Goal: Find specific page/section: Find specific page/section

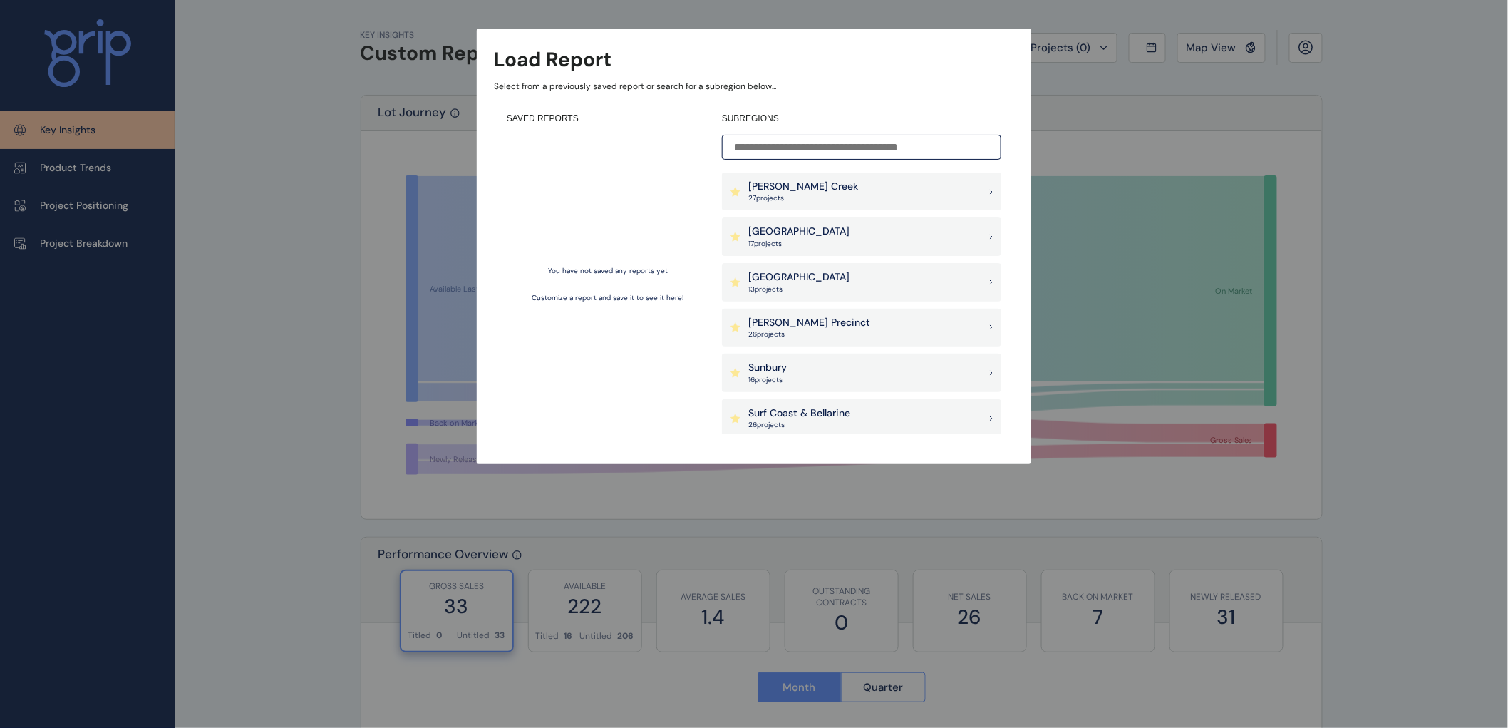
click at [765, 228] on p "[GEOGRAPHIC_DATA]" at bounding box center [798, 231] width 101 height 14
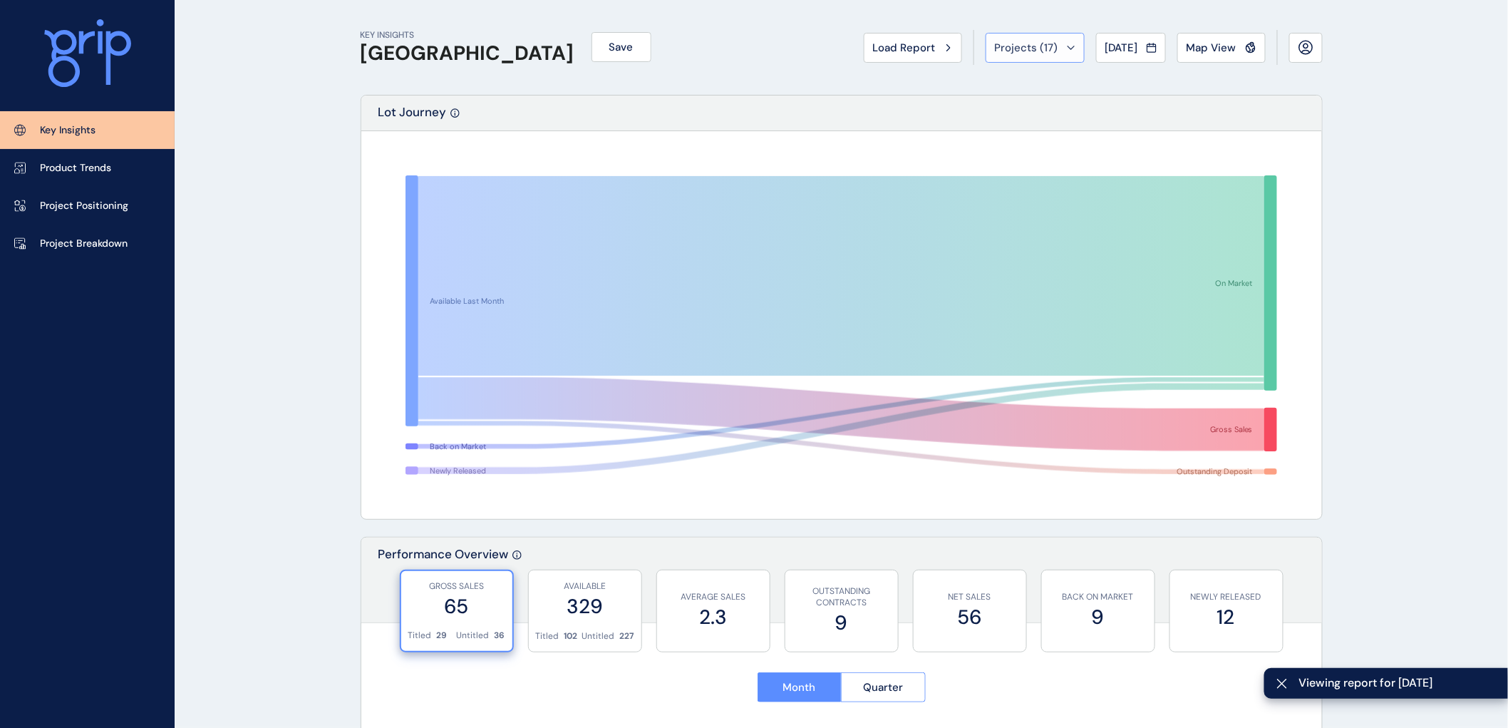
click at [1067, 46] on icon at bounding box center [1071, 48] width 9 height 4
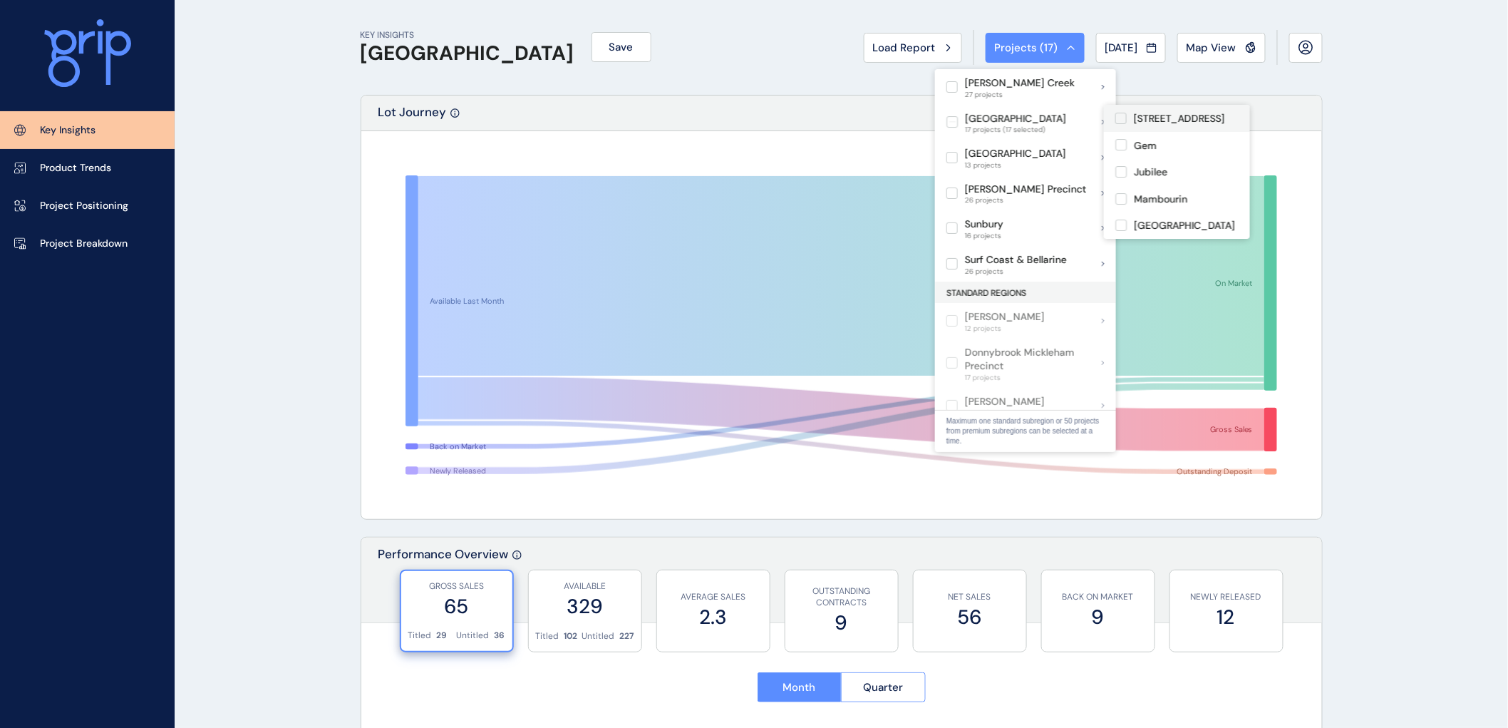
click at [1120, 116] on label at bounding box center [1120, 118] width 11 height 11
click at [1122, 145] on label at bounding box center [1120, 144] width 11 height 11
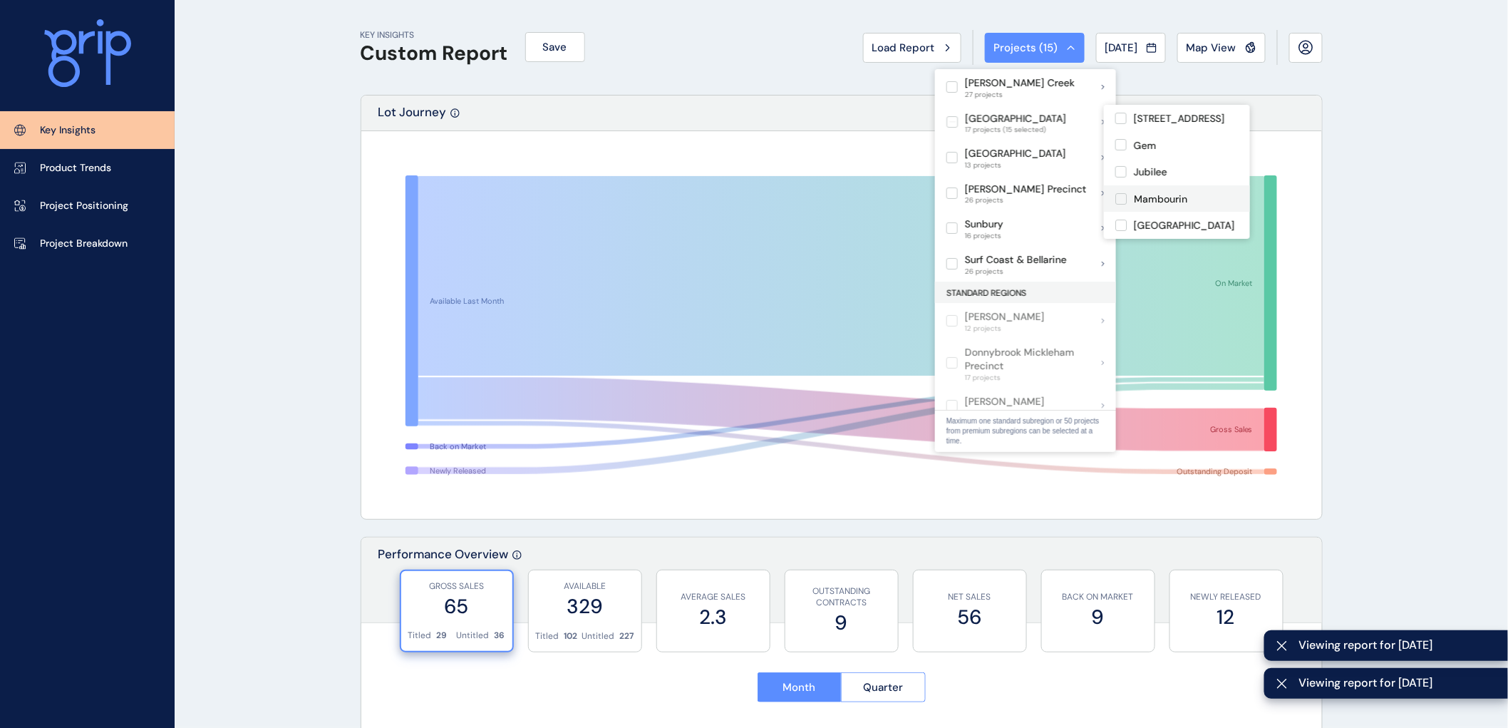
click at [1117, 195] on label at bounding box center [1120, 198] width 11 height 11
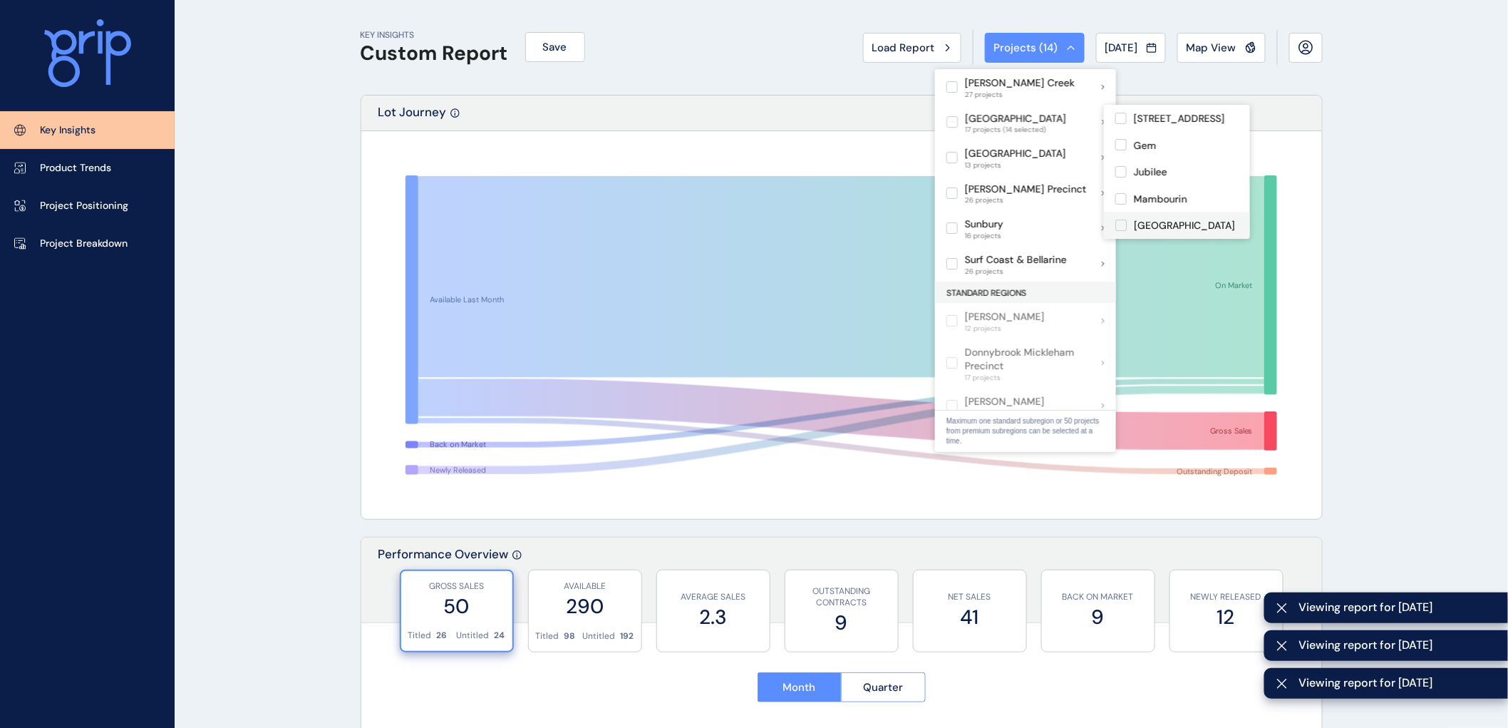
click at [1122, 223] on label at bounding box center [1120, 224] width 11 height 11
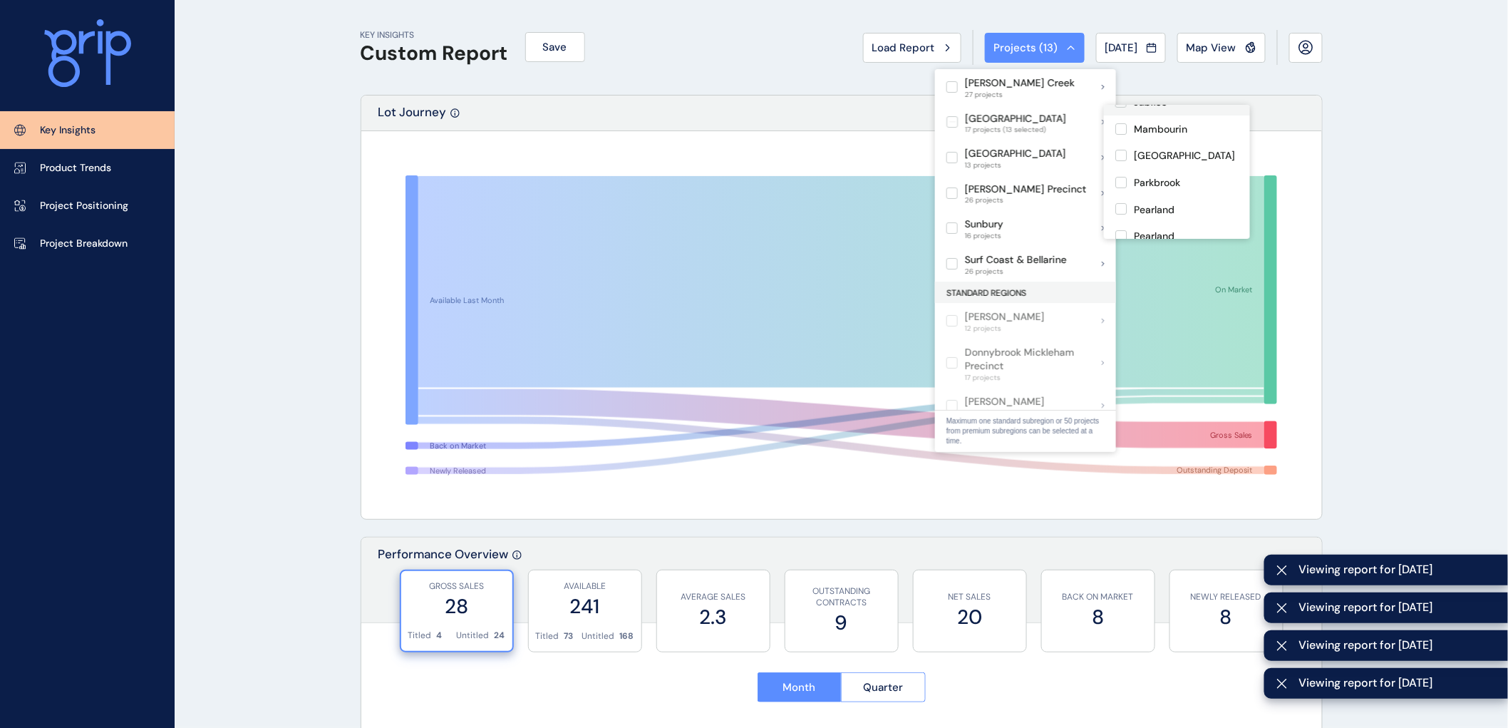
scroll to position [79, 0]
click at [1116, 172] on label at bounding box center [1120, 172] width 11 height 11
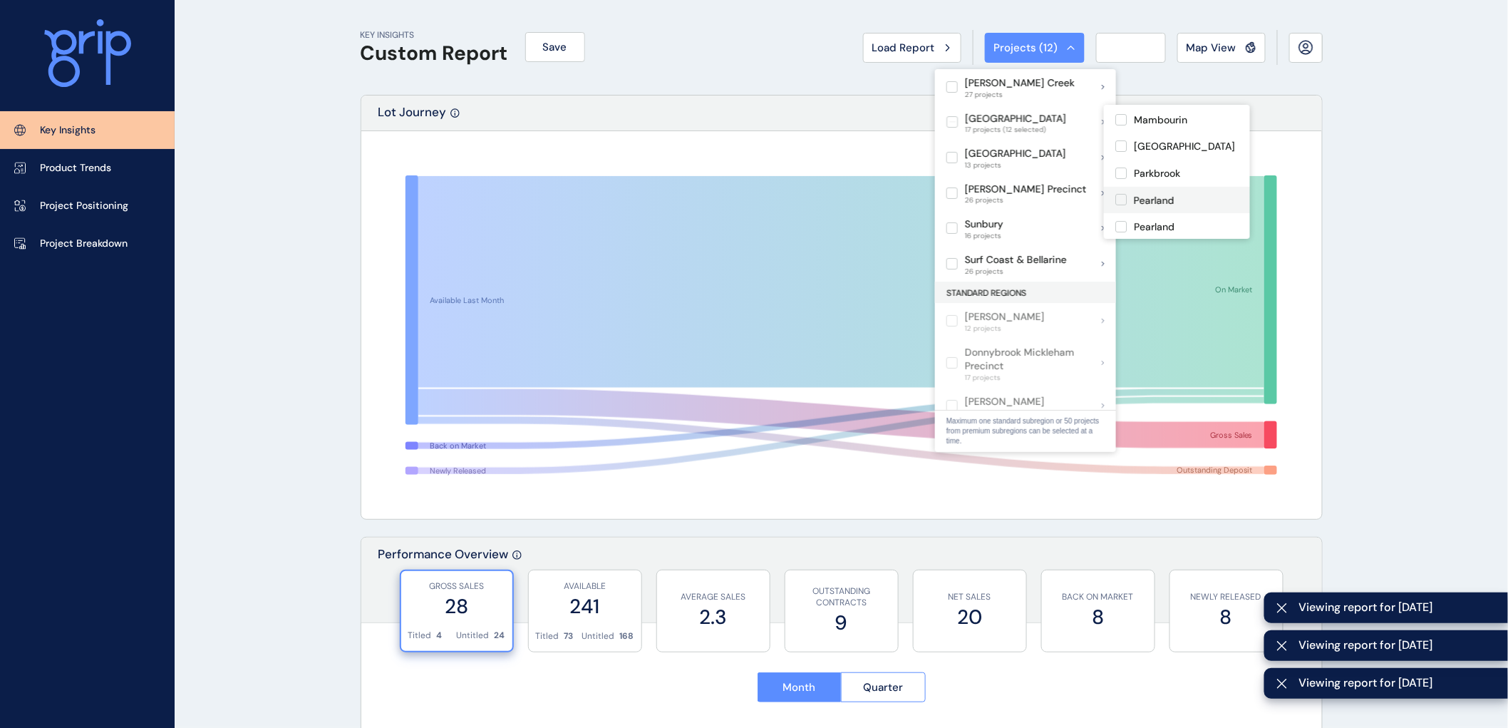
click at [1119, 197] on label at bounding box center [1120, 199] width 11 height 11
click at [1119, 224] on label at bounding box center [1120, 226] width 11 height 11
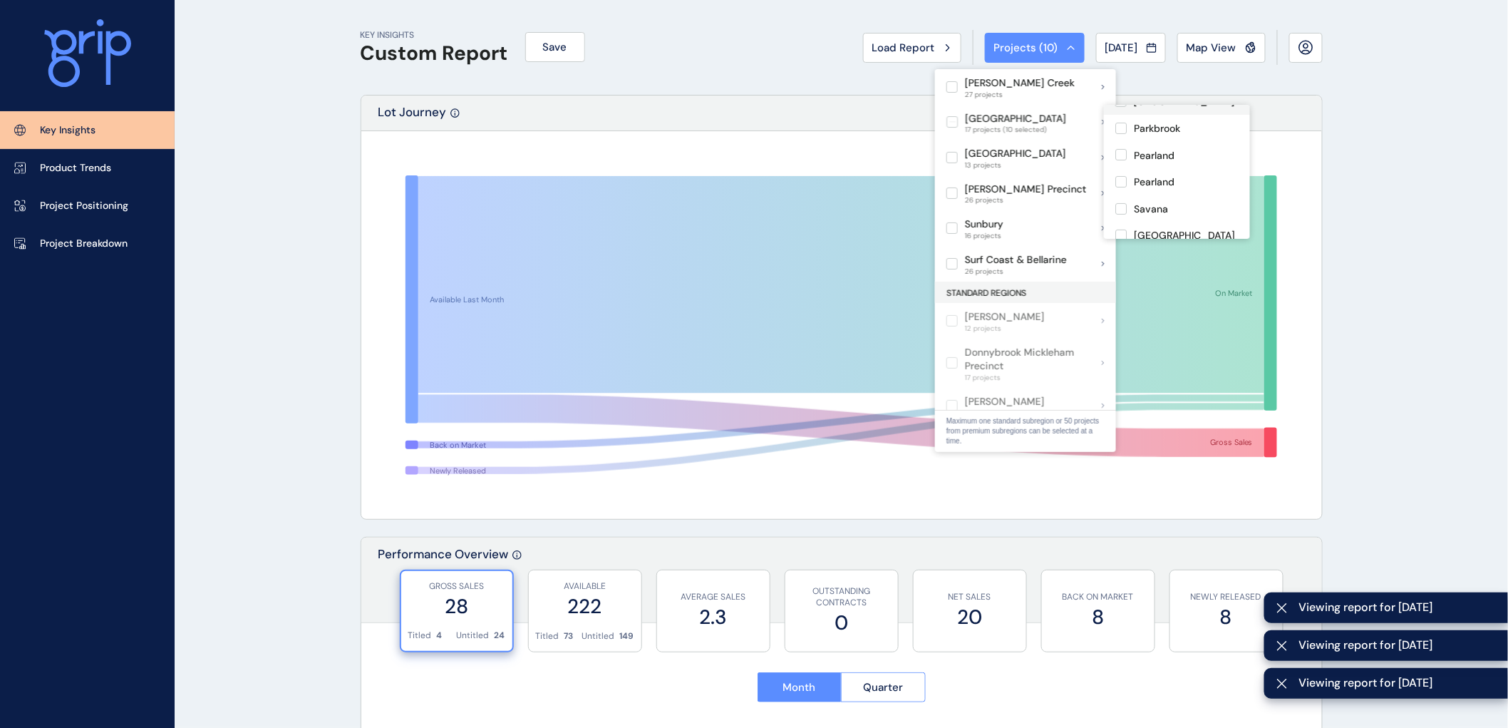
scroll to position [158, 0]
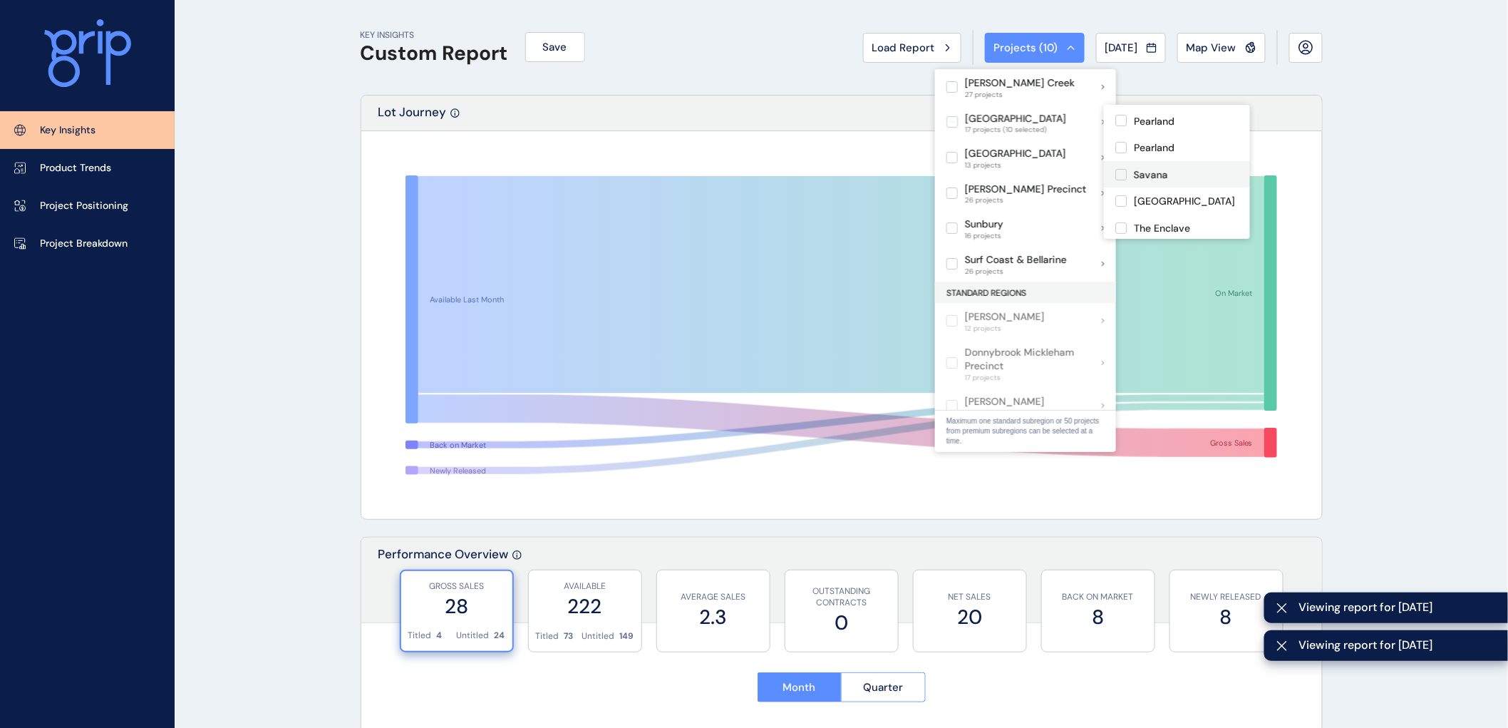
click at [1119, 174] on label at bounding box center [1120, 174] width 11 height 11
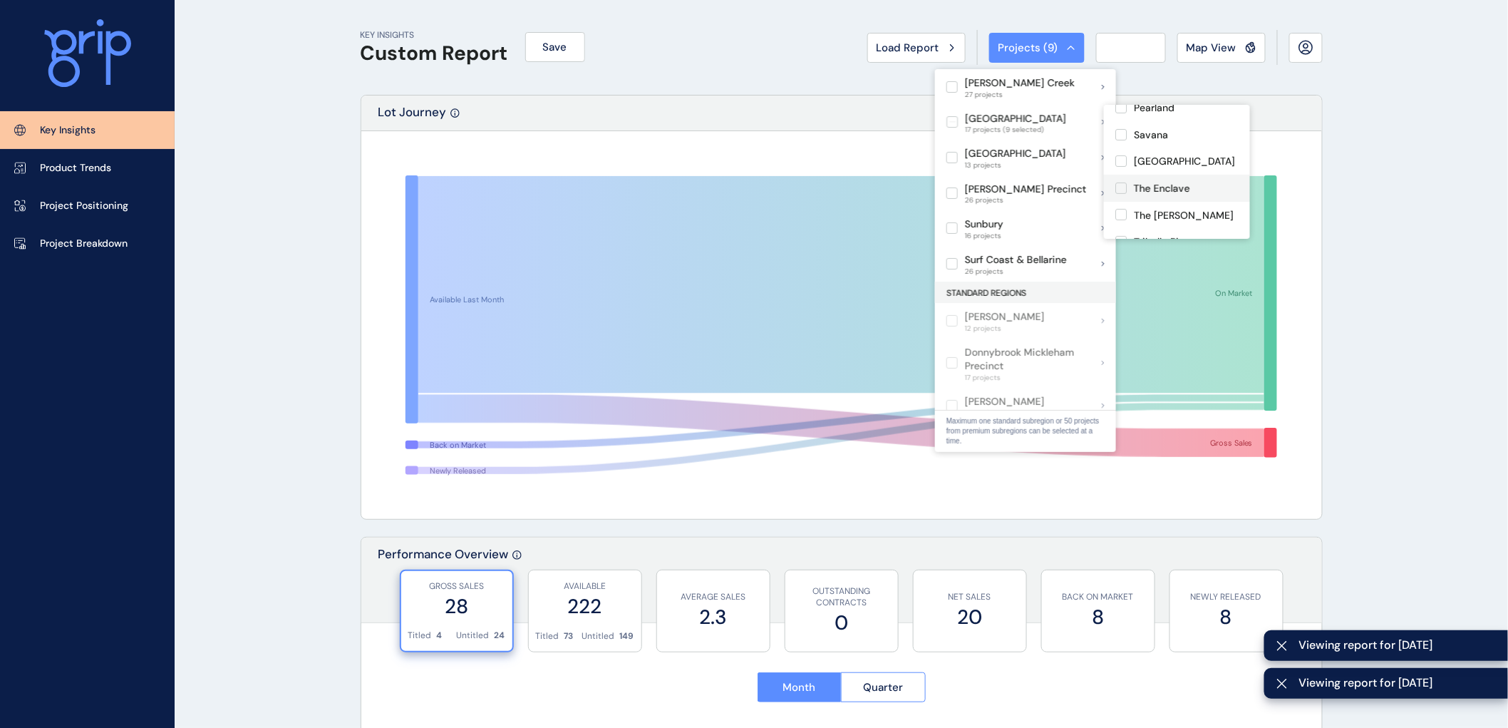
scroll to position [237, 0]
click at [1122, 128] on label at bounding box center [1120, 121] width 11 height 11
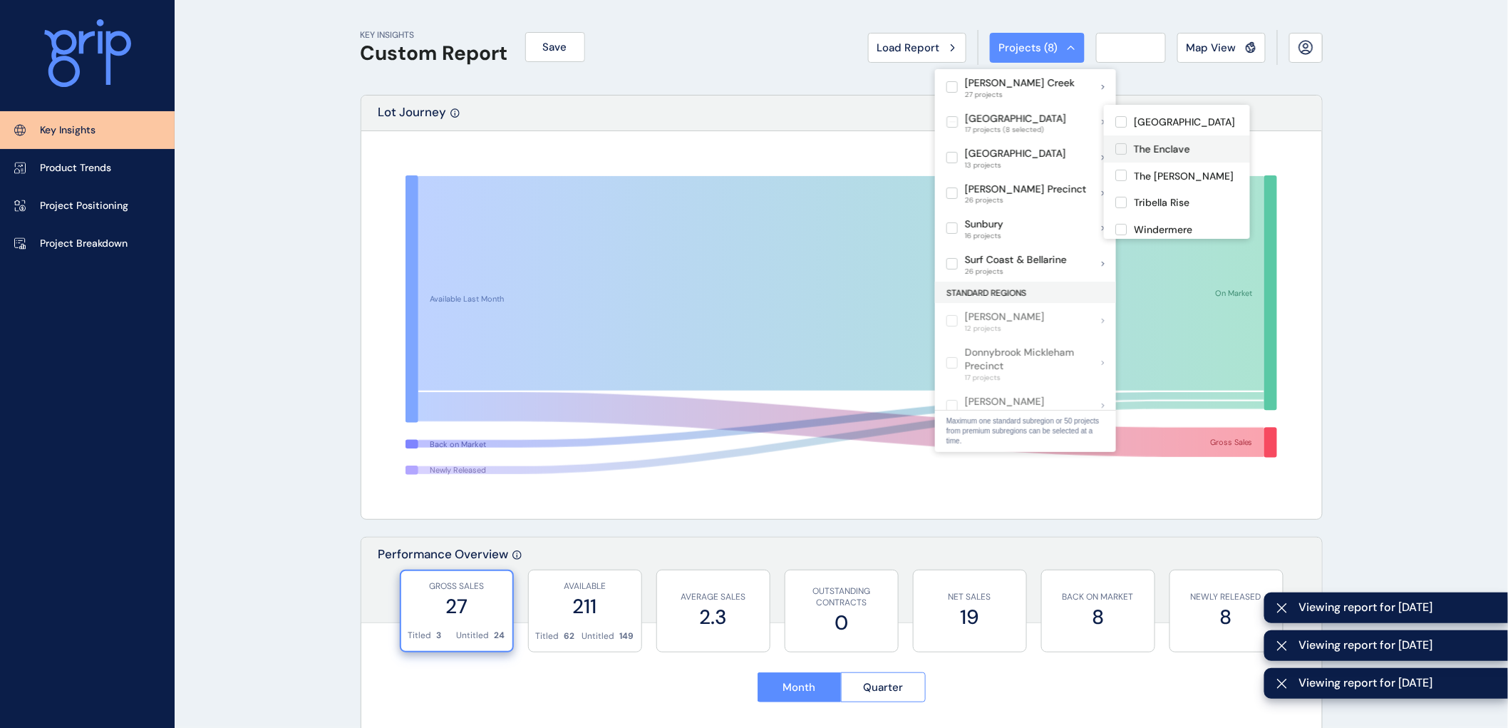
click at [1119, 155] on label at bounding box center [1120, 148] width 11 height 11
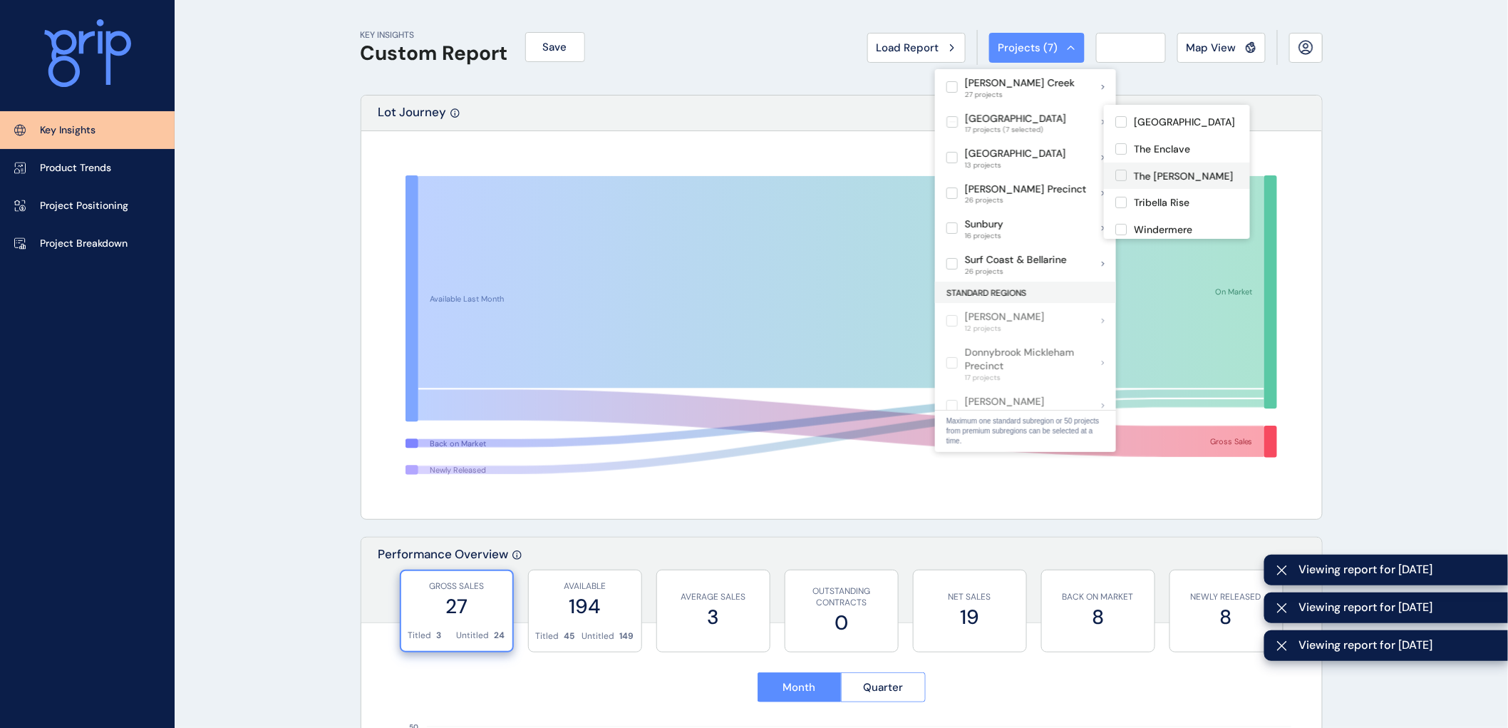
click at [1119, 181] on label at bounding box center [1120, 175] width 11 height 11
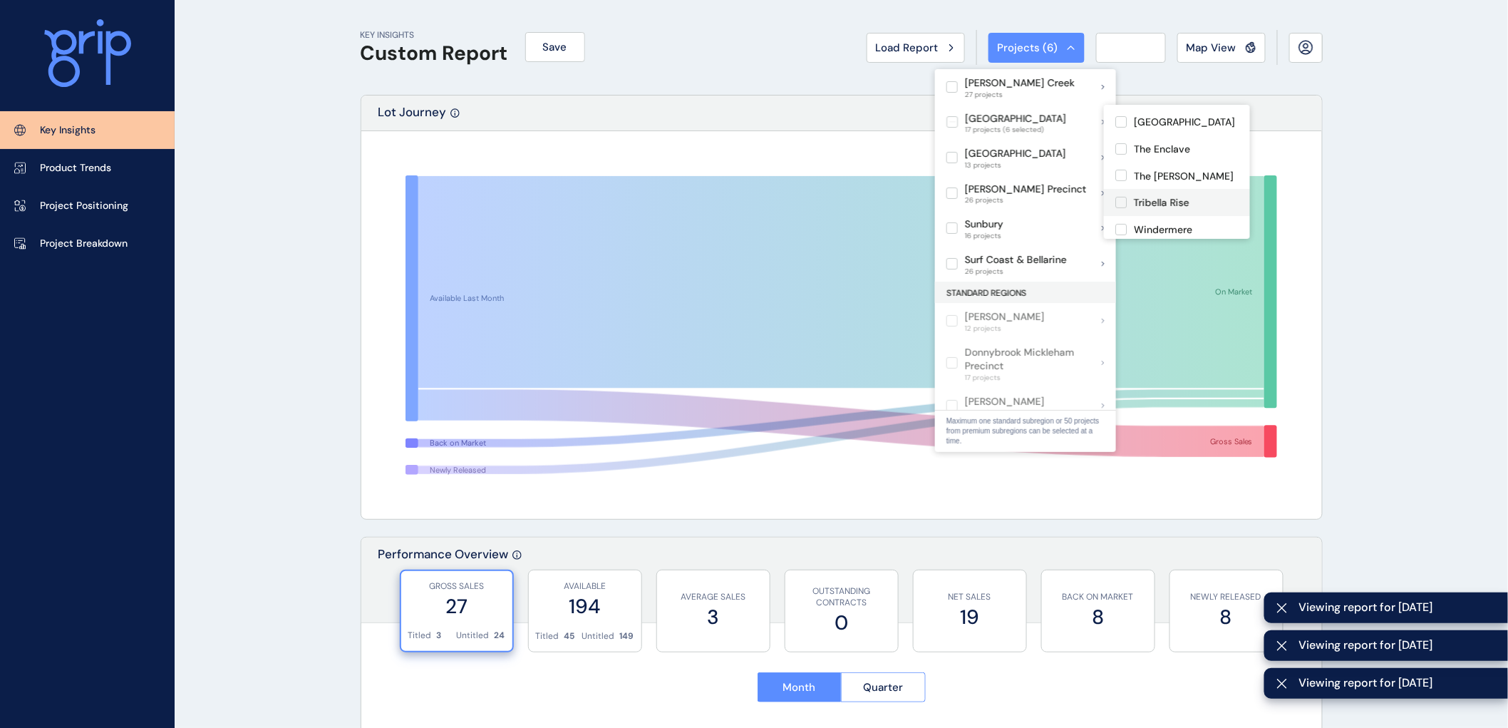
click at [1121, 208] on label at bounding box center [1120, 202] width 11 height 11
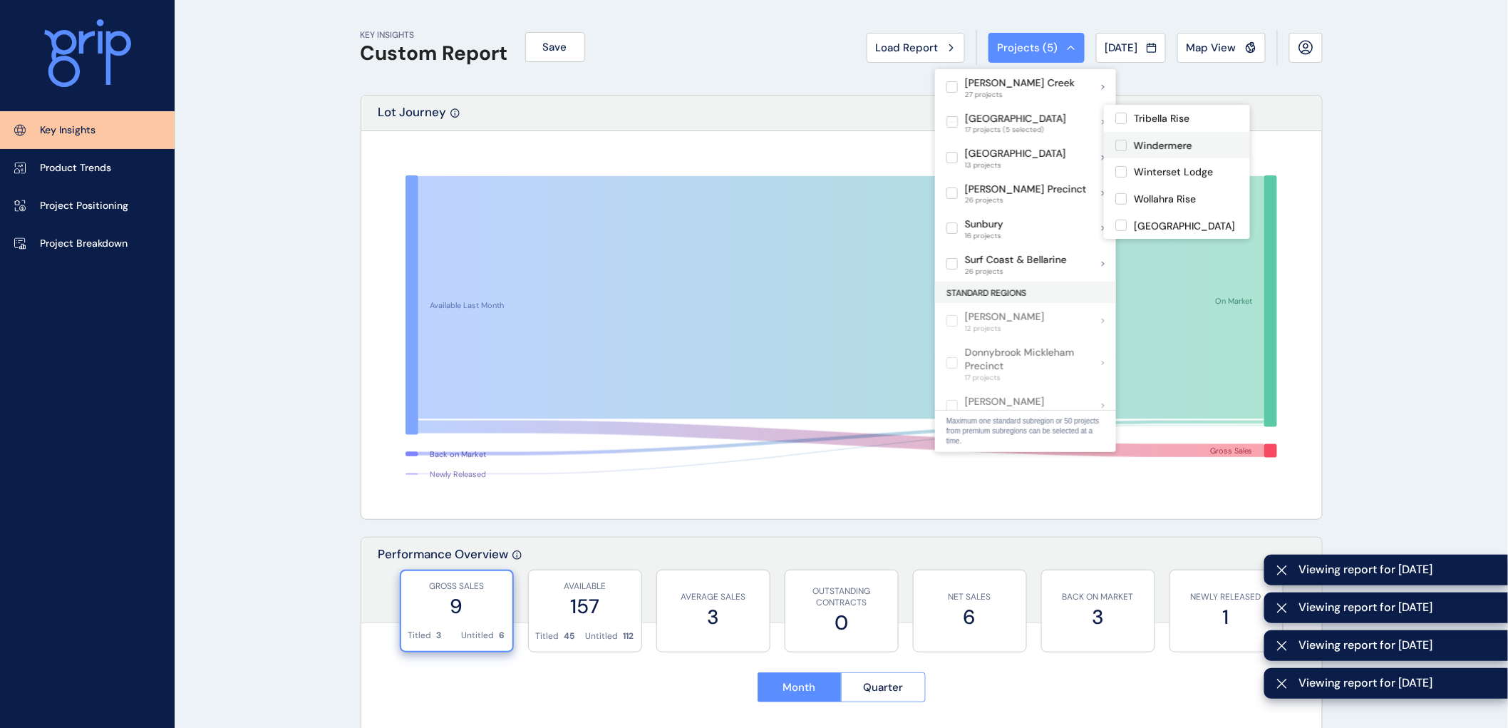
click at [1122, 140] on label at bounding box center [1120, 145] width 11 height 11
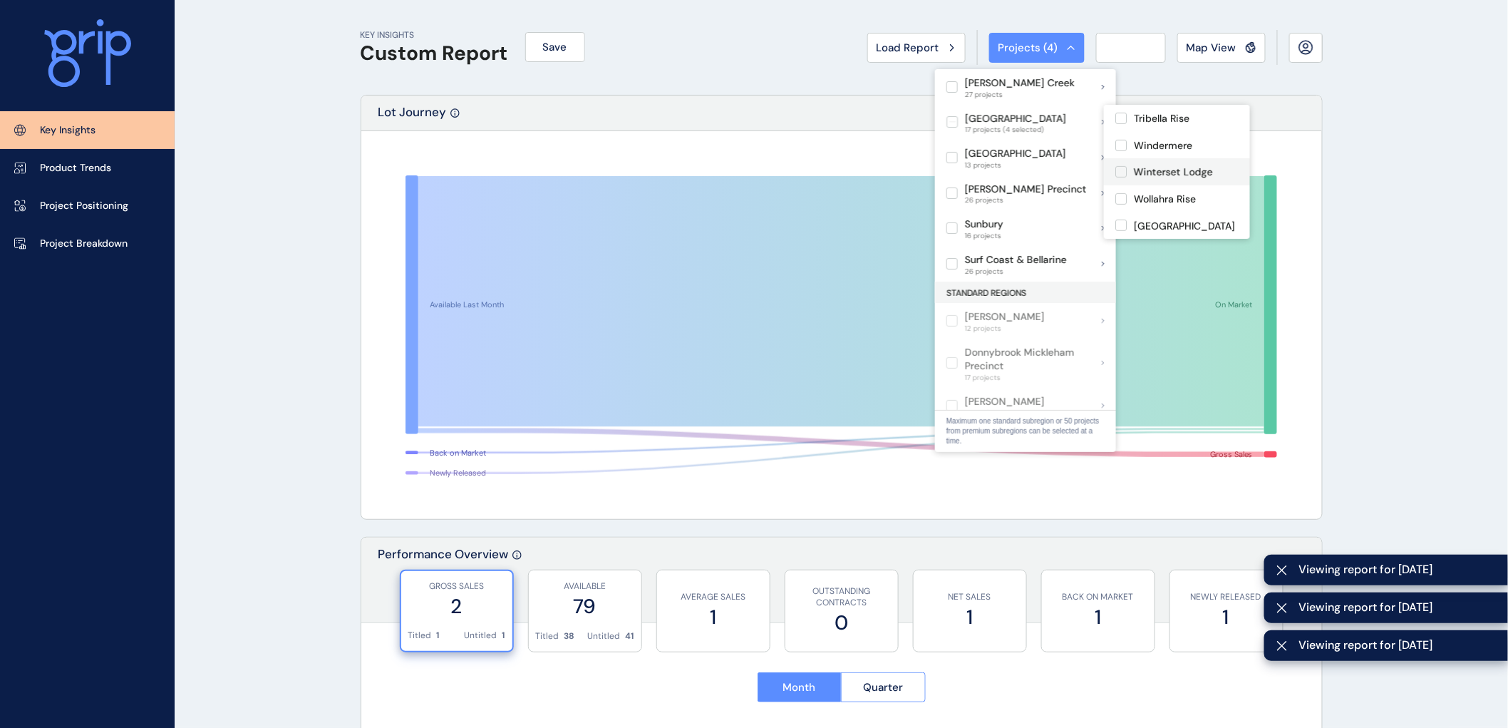
click at [1122, 166] on label at bounding box center [1120, 171] width 11 height 11
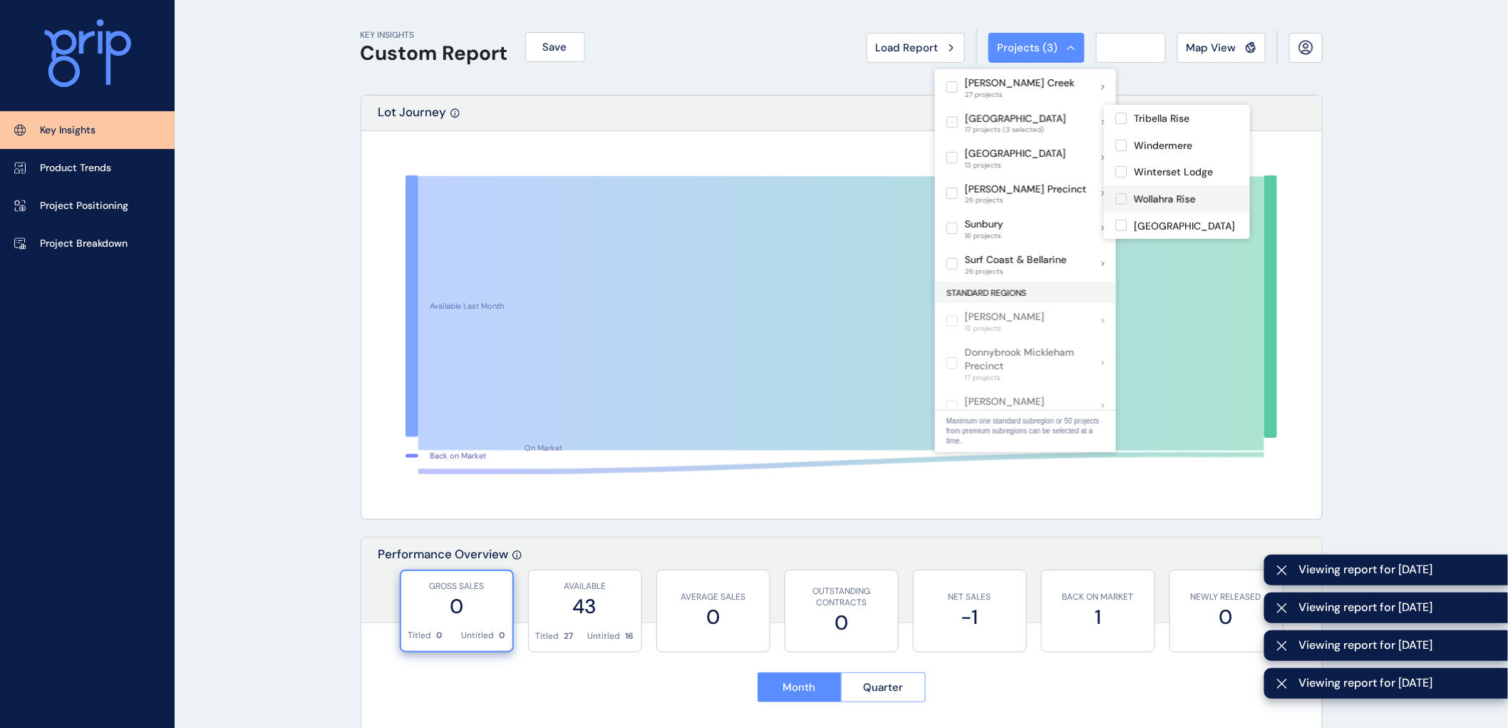
click at [1120, 193] on label at bounding box center [1120, 198] width 11 height 11
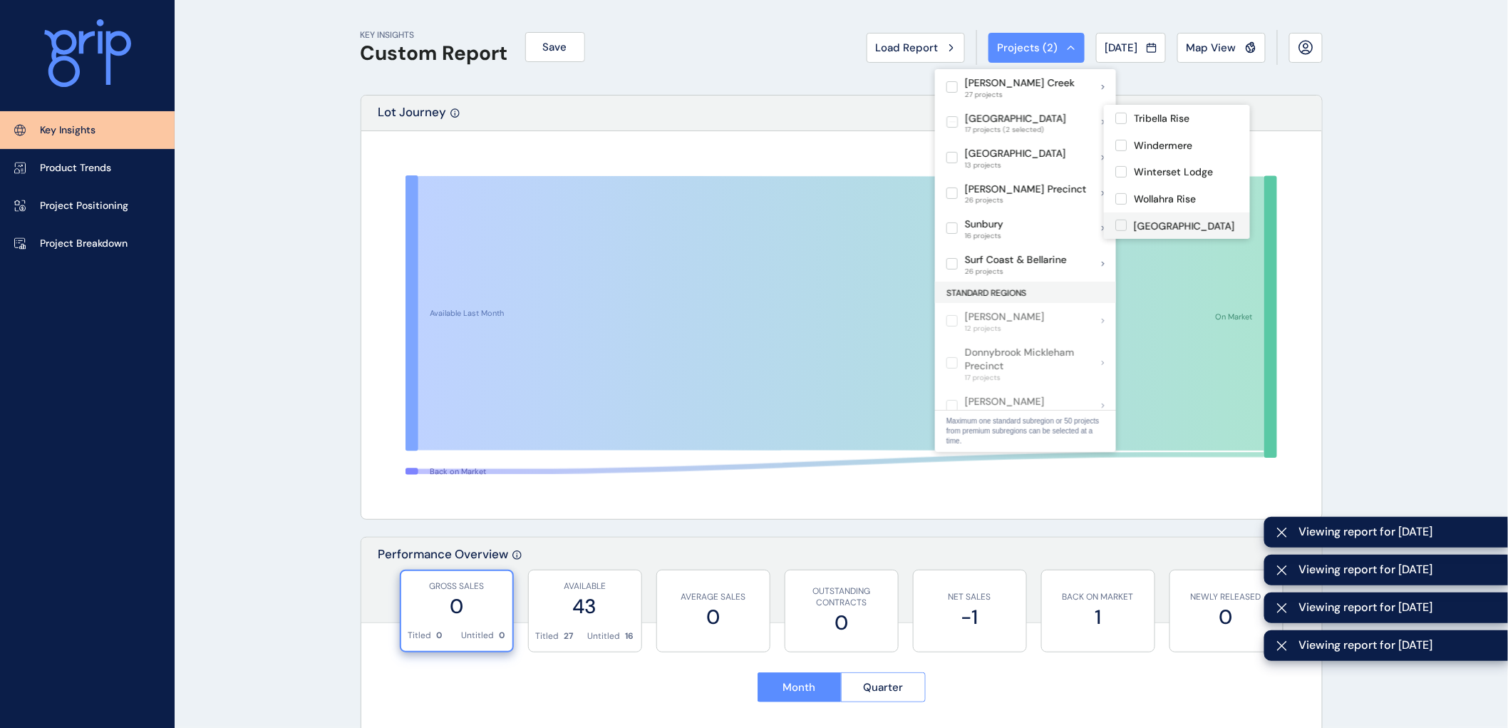
click at [1119, 219] on label at bounding box center [1120, 224] width 11 height 11
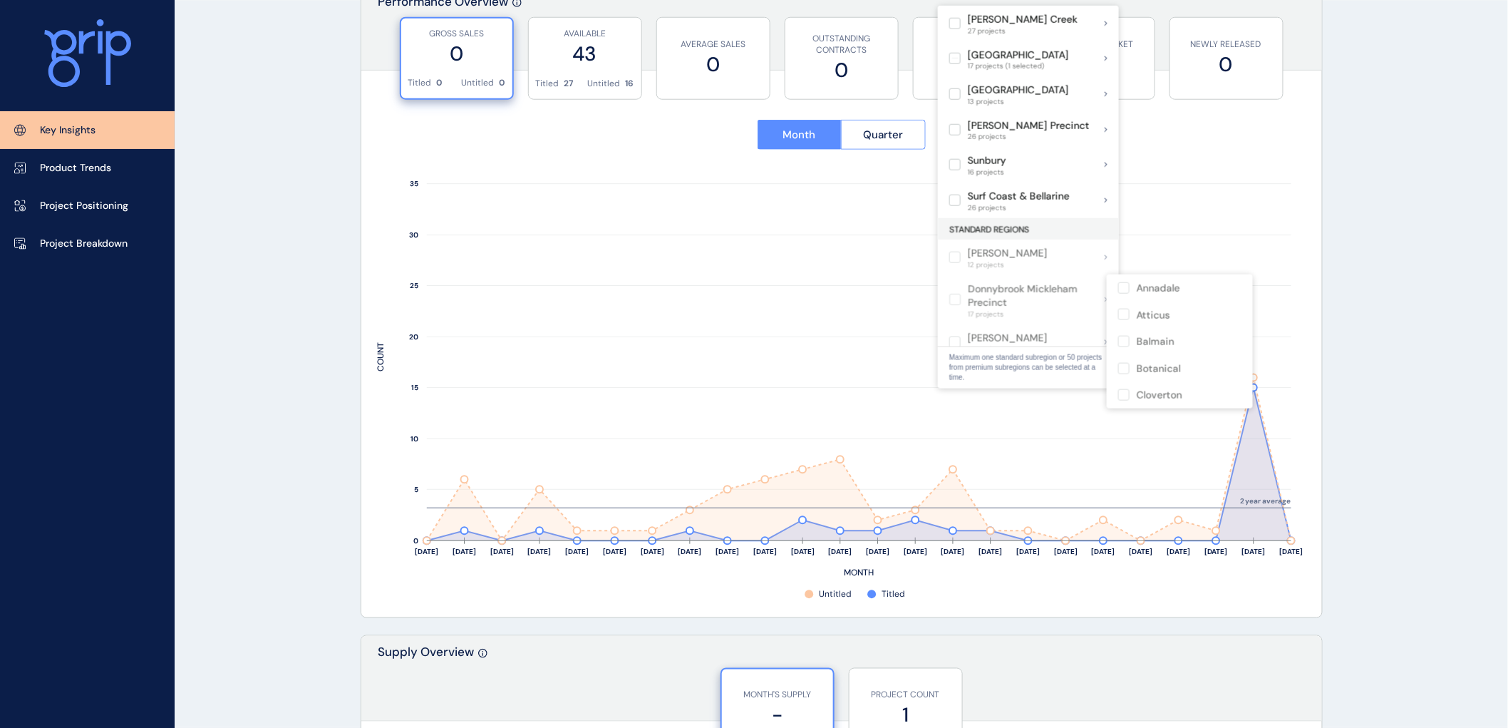
scroll to position [554, 0]
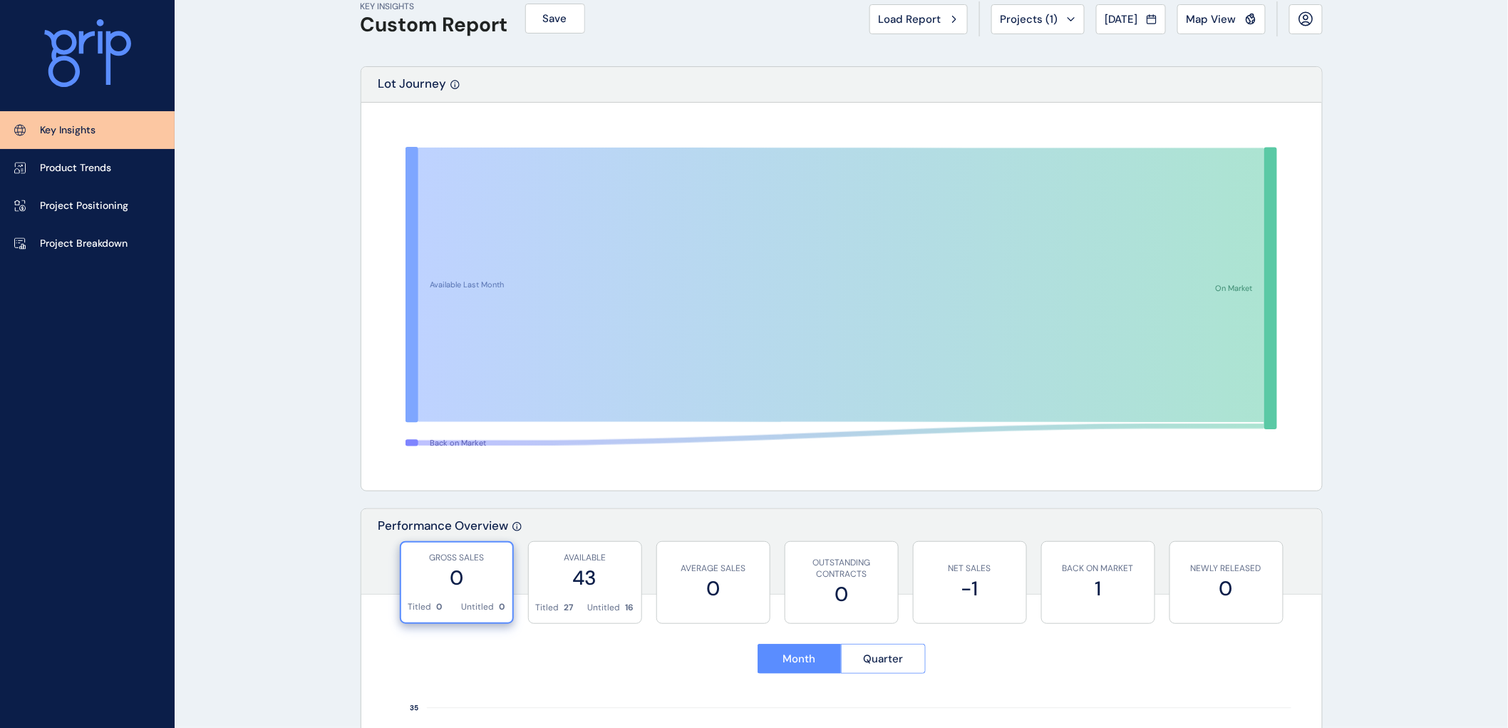
scroll to position [0, 0]
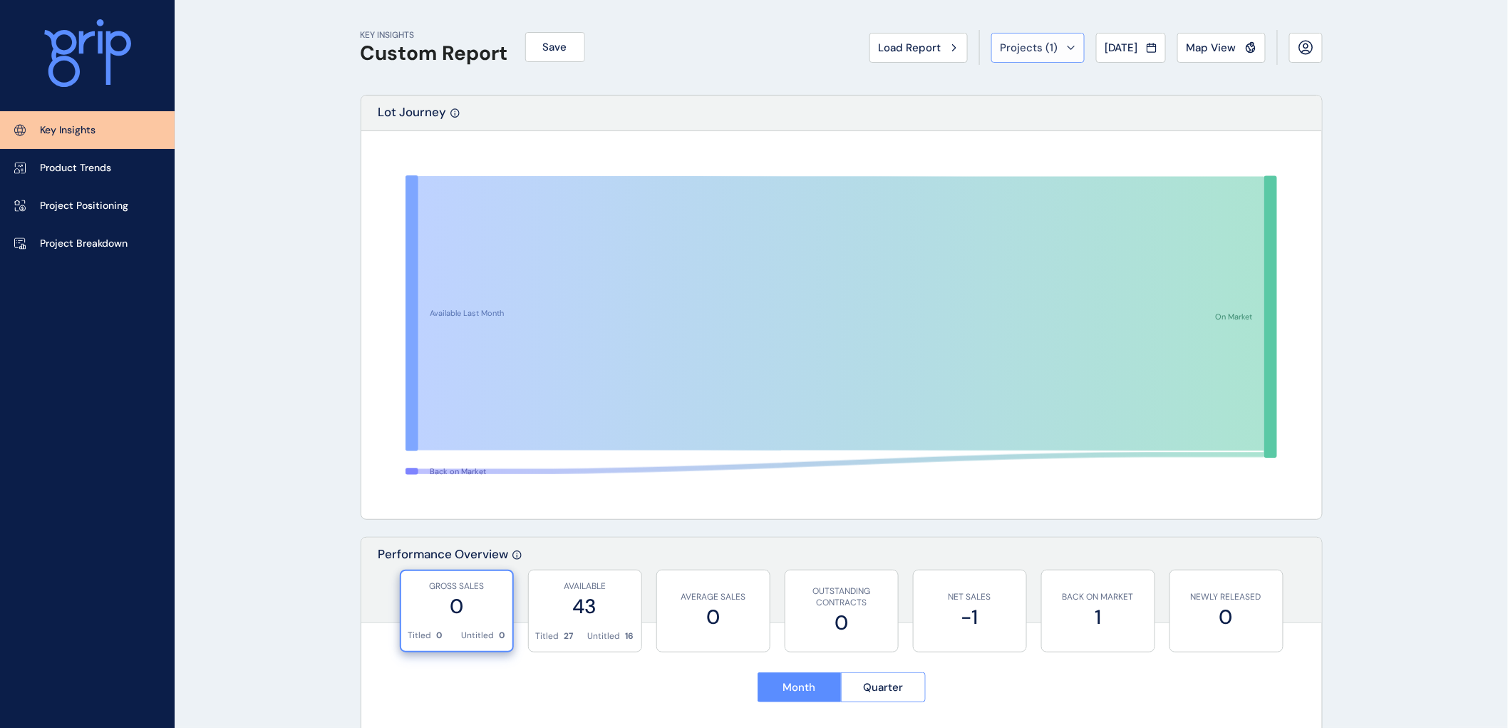
click at [1058, 45] on div "Projects ( 1 )" at bounding box center [1037, 48] width 75 height 14
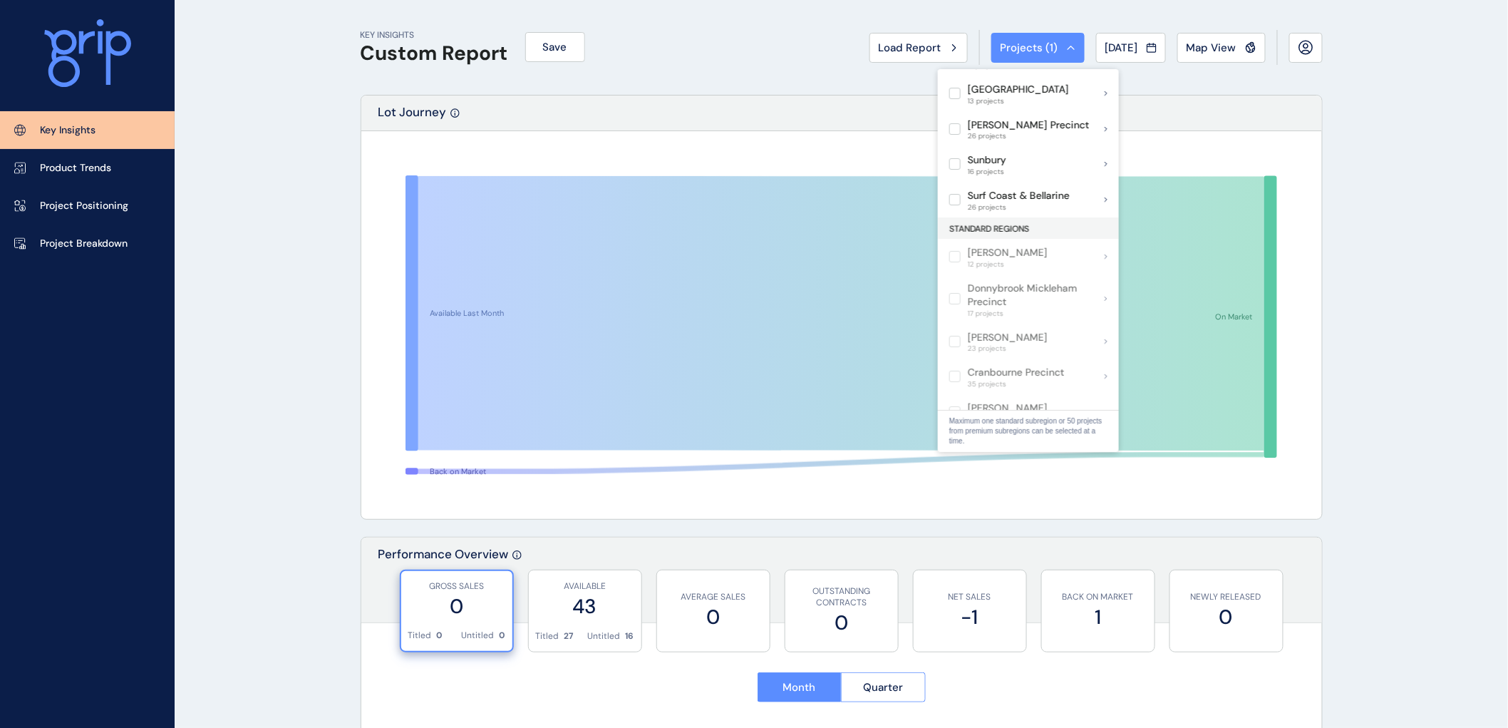
scroll to position [79, 0]
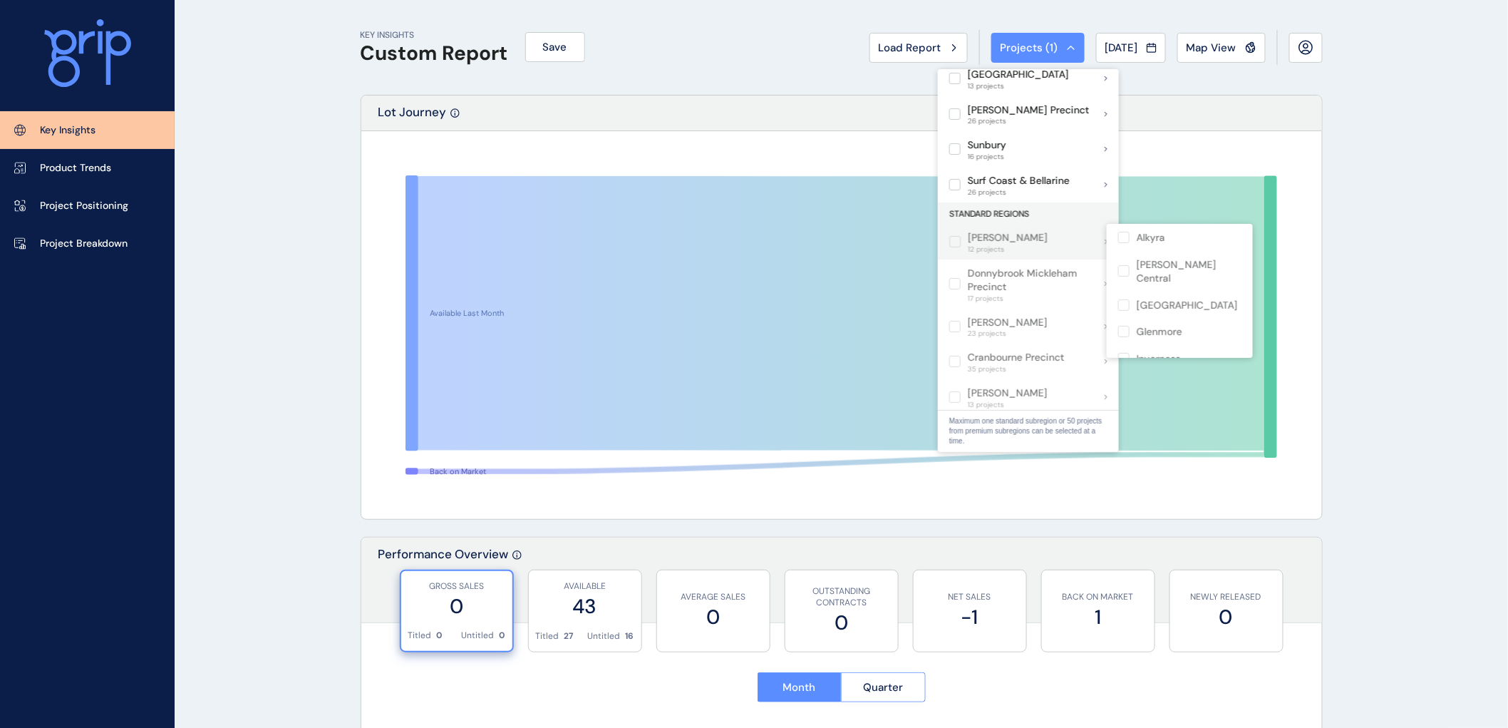
click at [980, 239] on p "[PERSON_NAME]" at bounding box center [1008, 238] width 80 height 14
click at [953, 238] on label at bounding box center [954, 241] width 11 height 11
click at [1080, 240] on div "[PERSON_NAME] 12 projects" at bounding box center [1028, 242] width 181 height 36
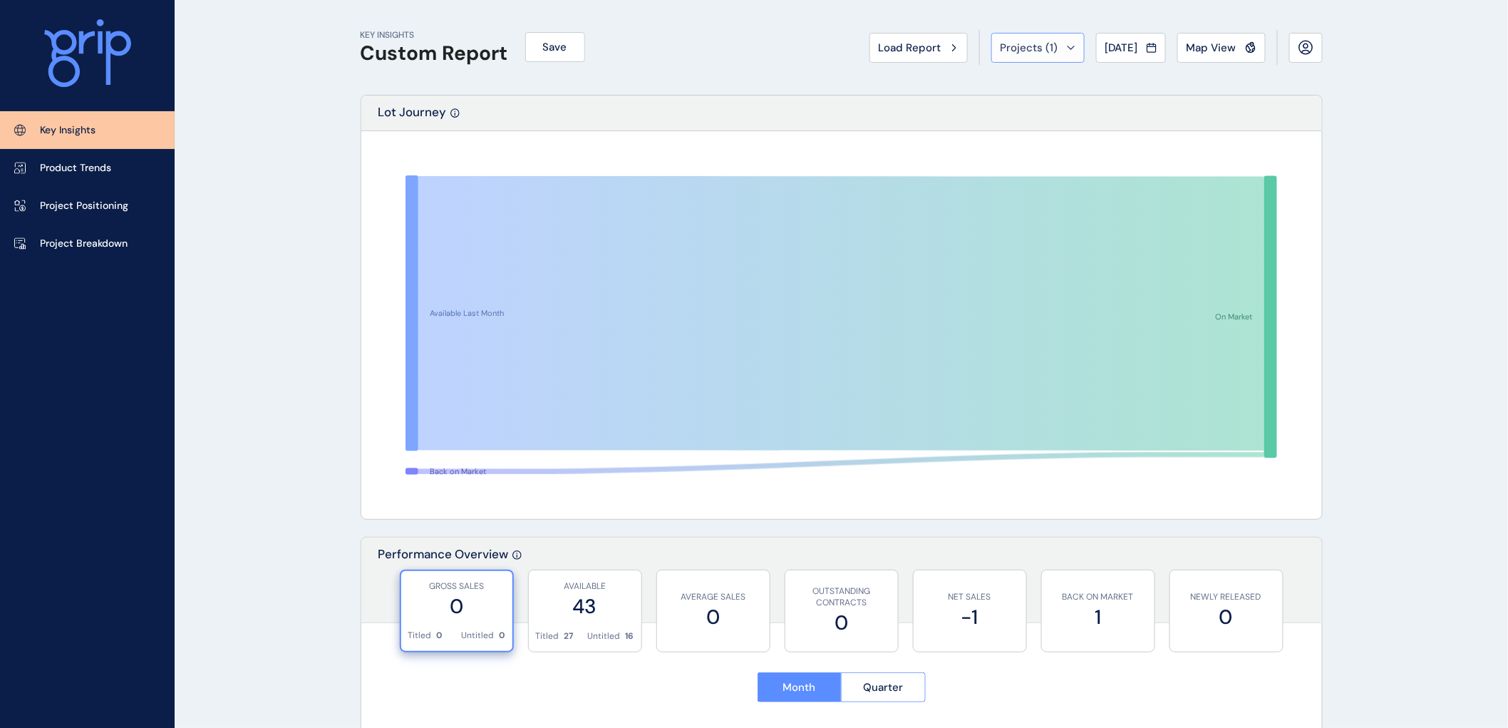
click at [1067, 46] on icon at bounding box center [1071, 48] width 9 height 4
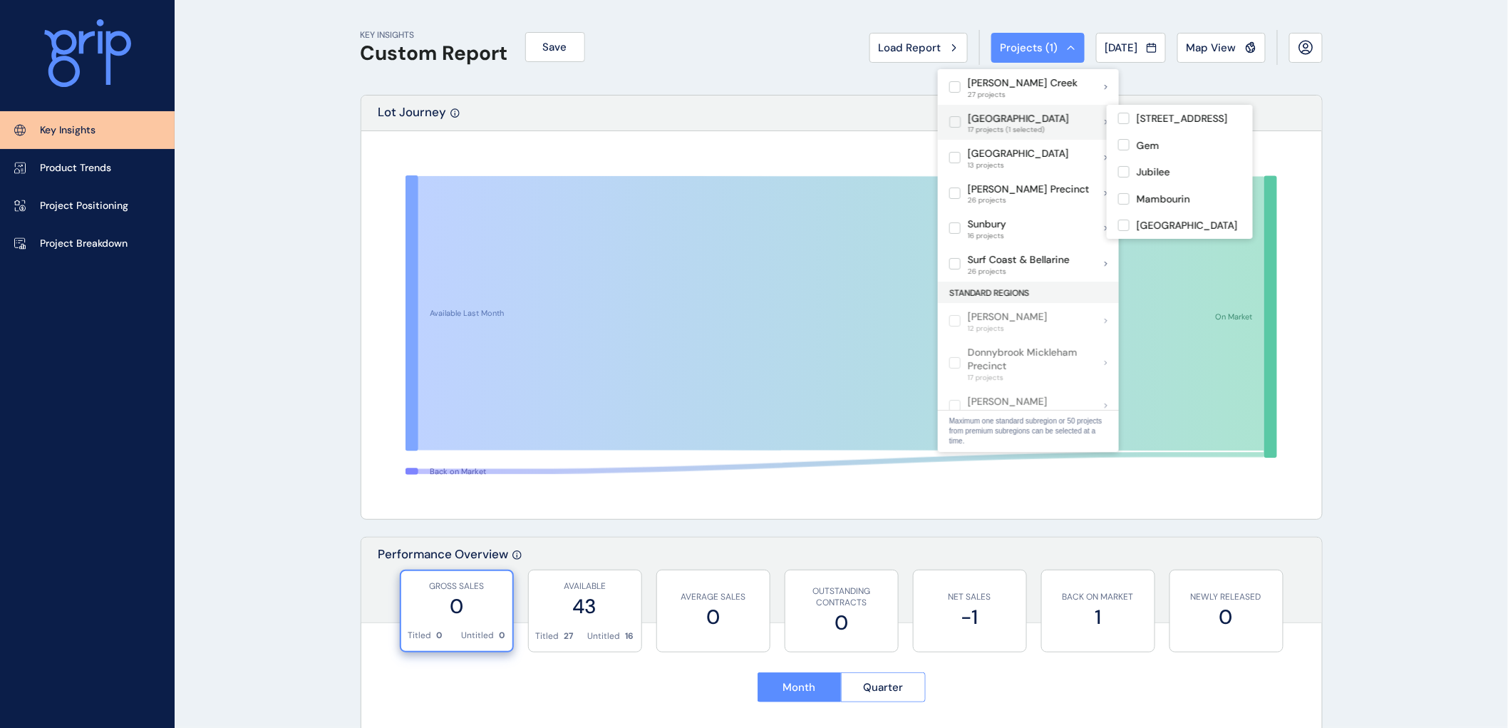
click at [1023, 116] on p "[GEOGRAPHIC_DATA]" at bounding box center [1018, 119] width 101 height 14
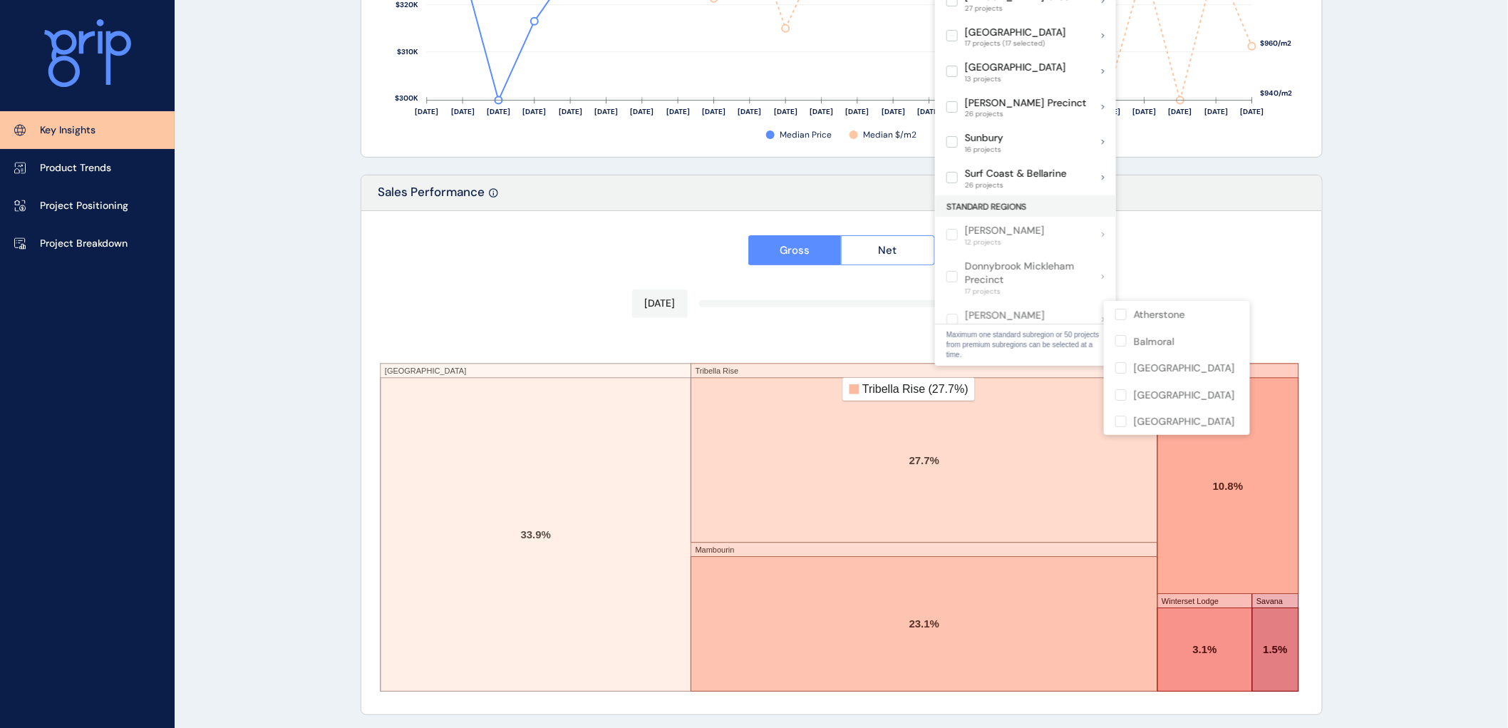
scroll to position [2273, 0]
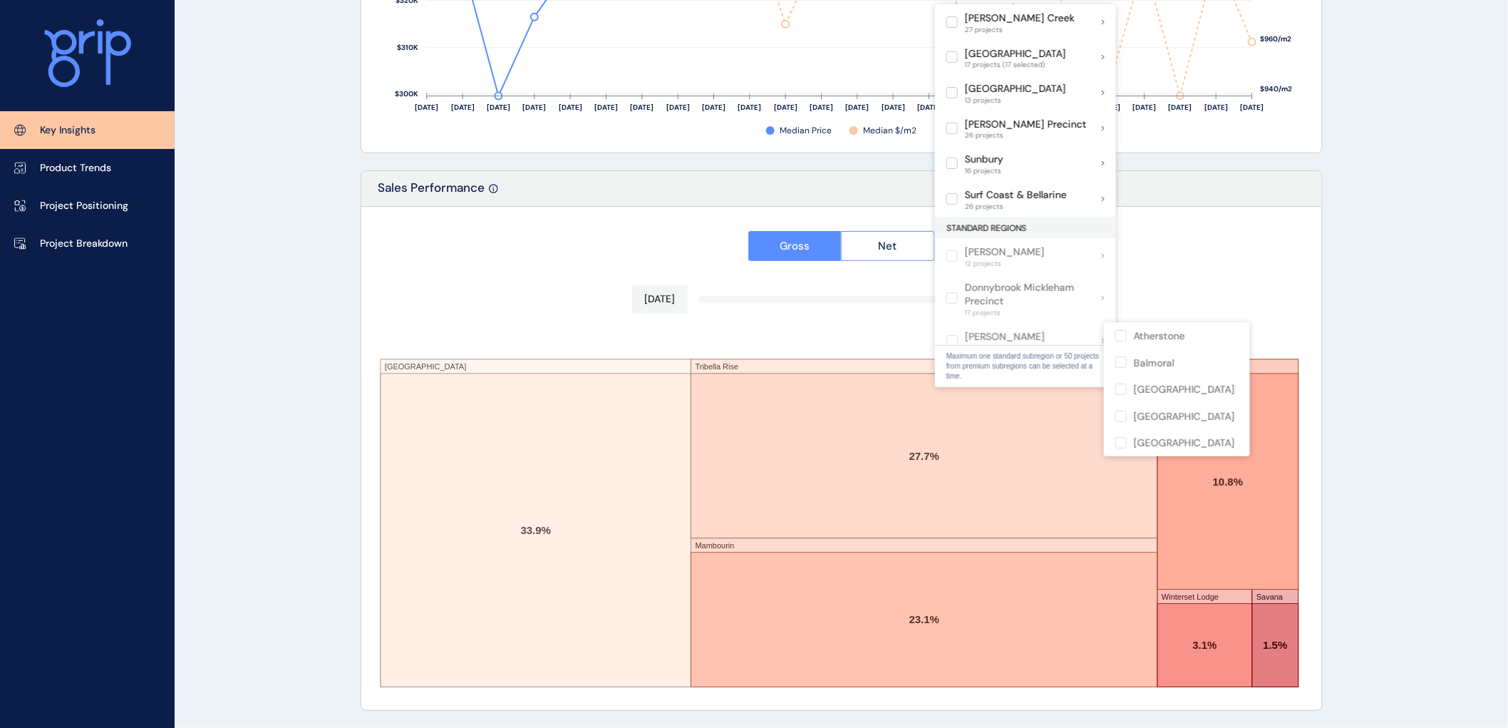
click at [1311, 321] on div "Gross Net [DATE] [DATE] [GEOGRAPHIC_DATA] Tribella Rise Mambourin Windermere [G…" at bounding box center [841, 458] width 961 height 503
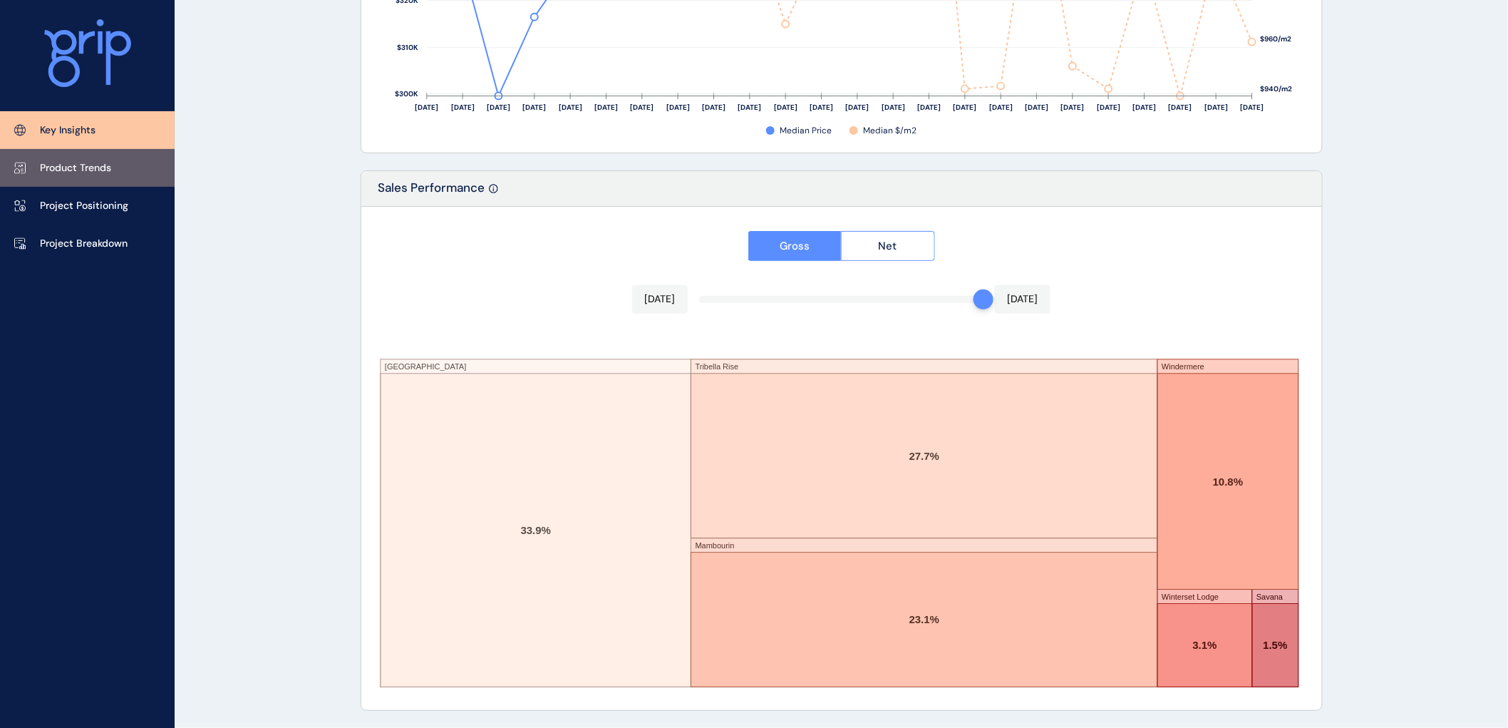
click at [60, 165] on p "Product Trends" at bounding box center [75, 168] width 71 height 14
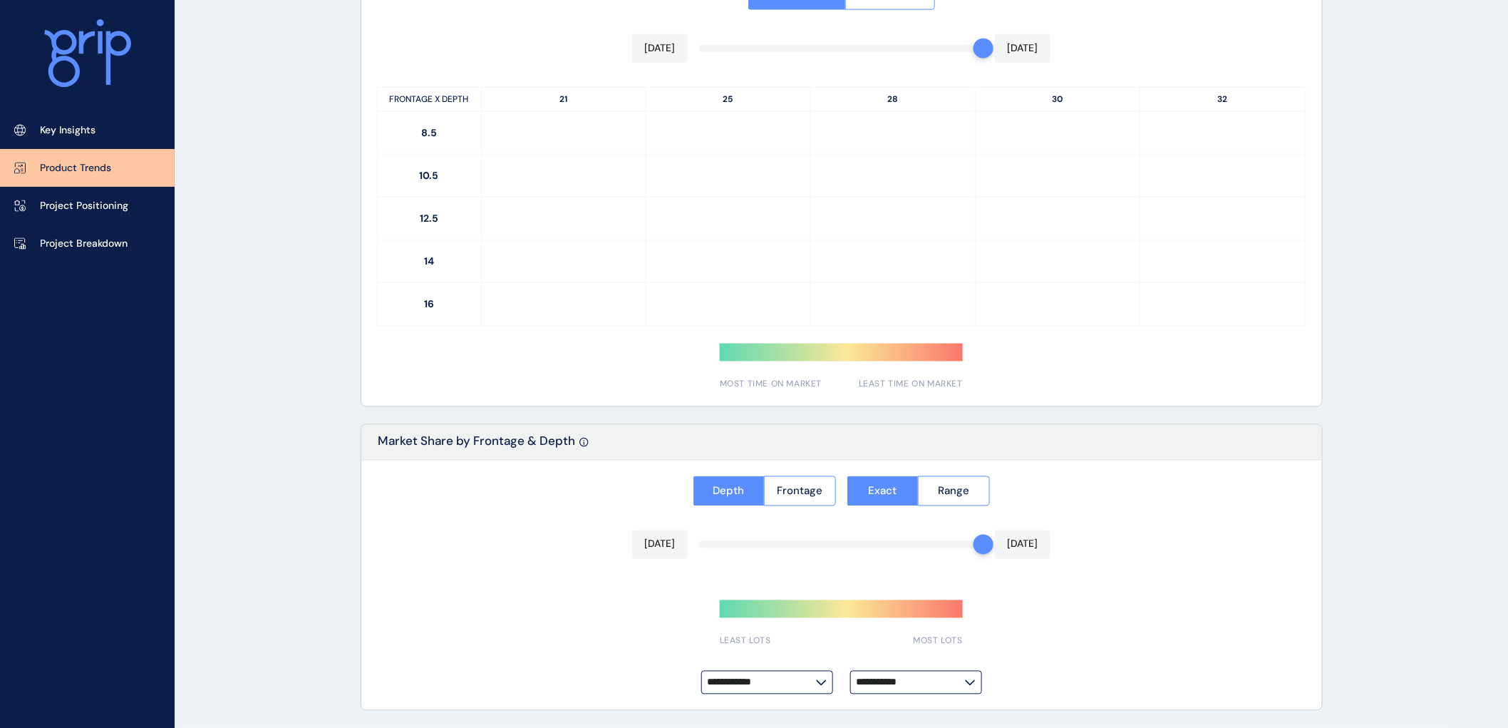
type input "**********"
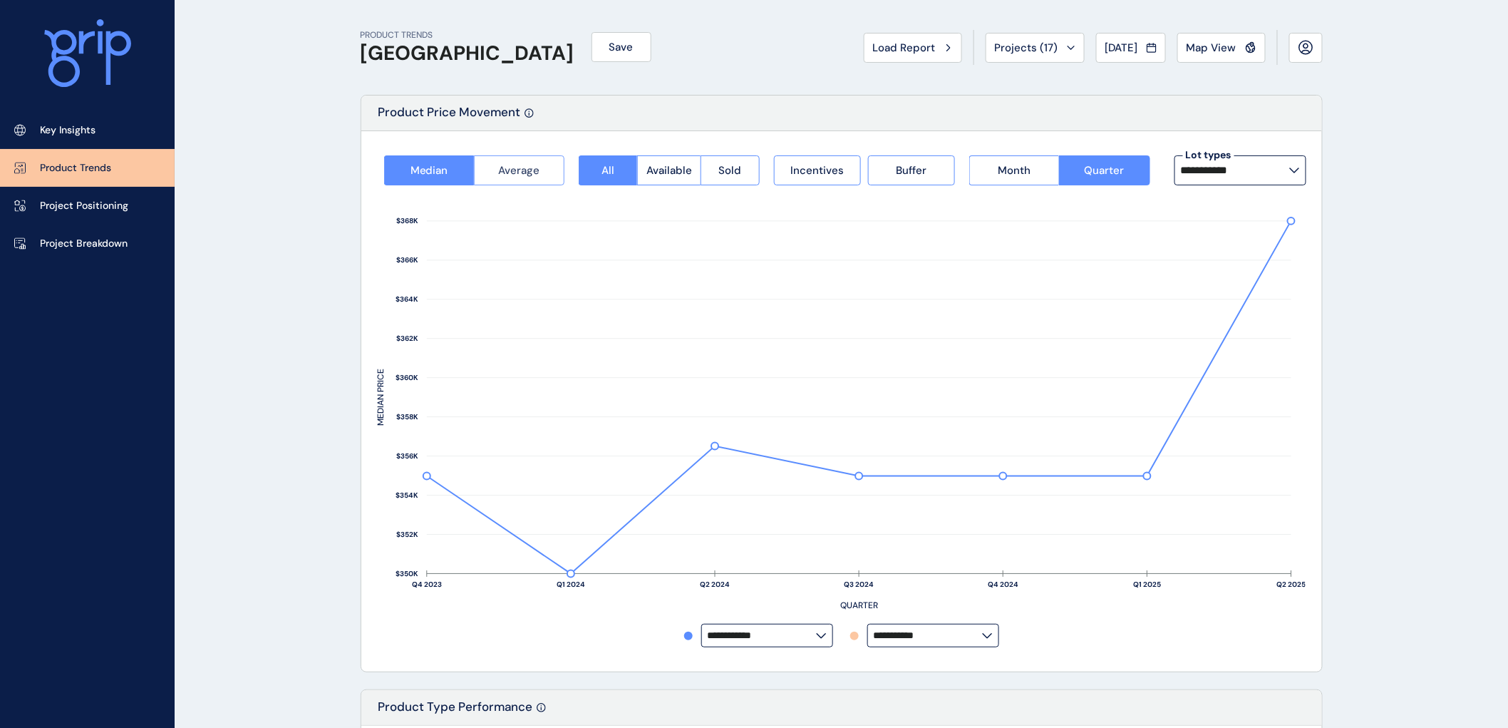
click at [509, 172] on span "Average" at bounding box center [519, 170] width 41 height 14
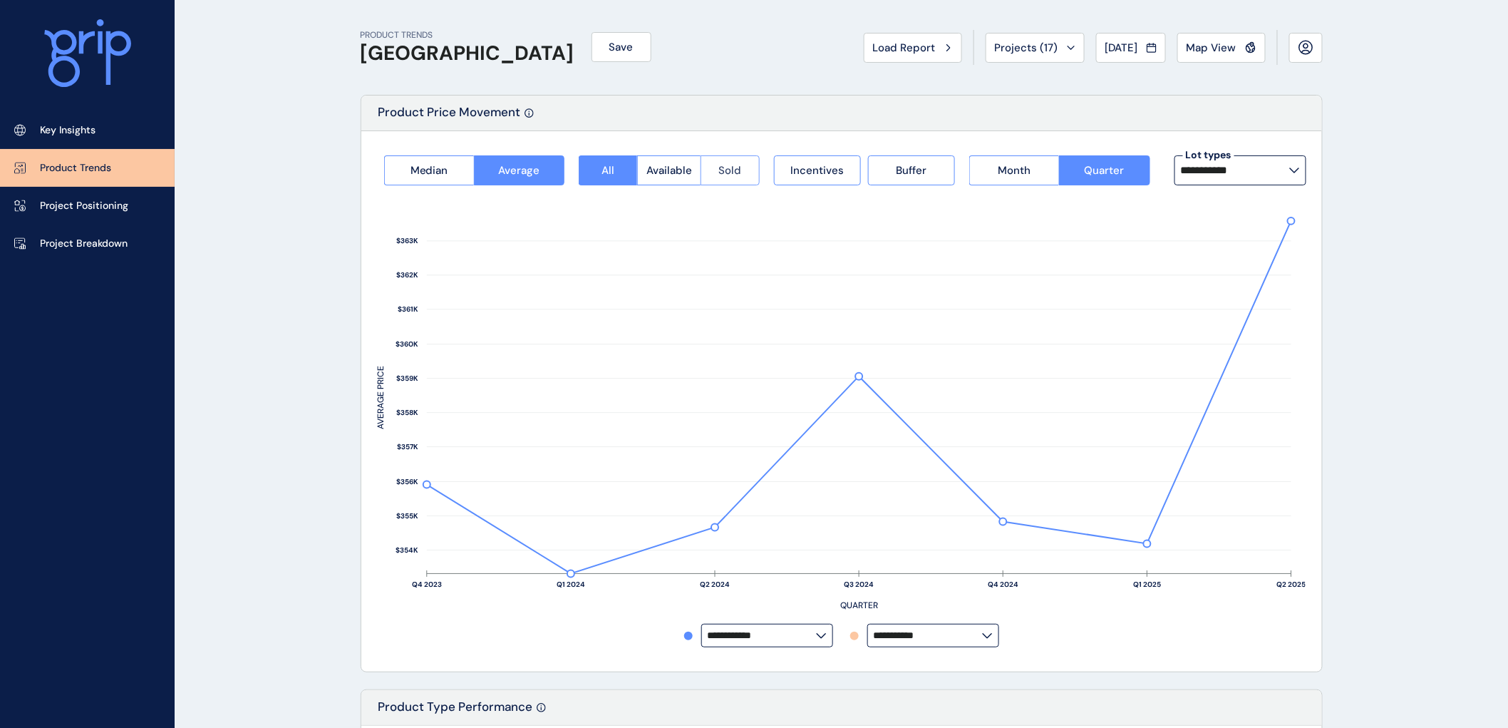
click at [722, 167] on span "Sold" at bounding box center [730, 170] width 23 height 14
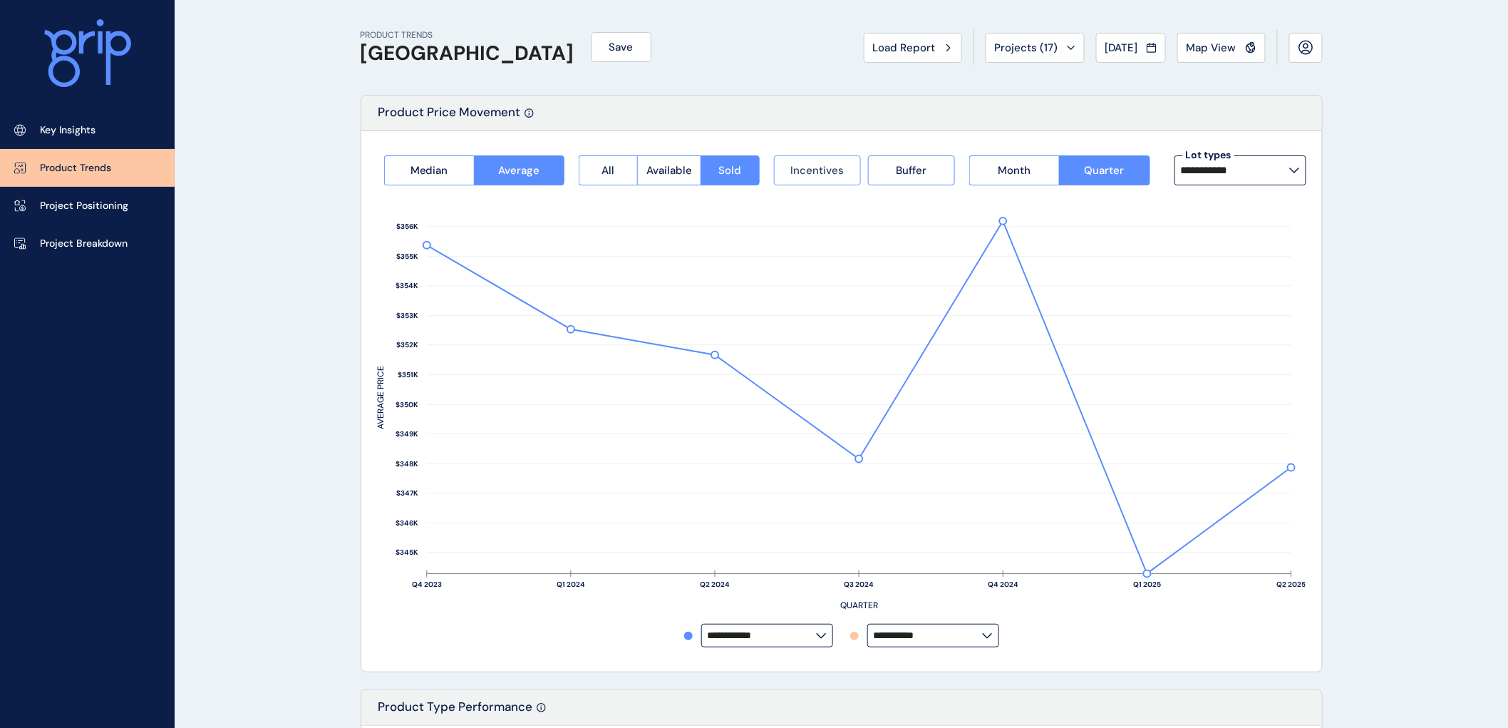
click at [812, 172] on span "Incentives" at bounding box center [816, 170] width 53 height 14
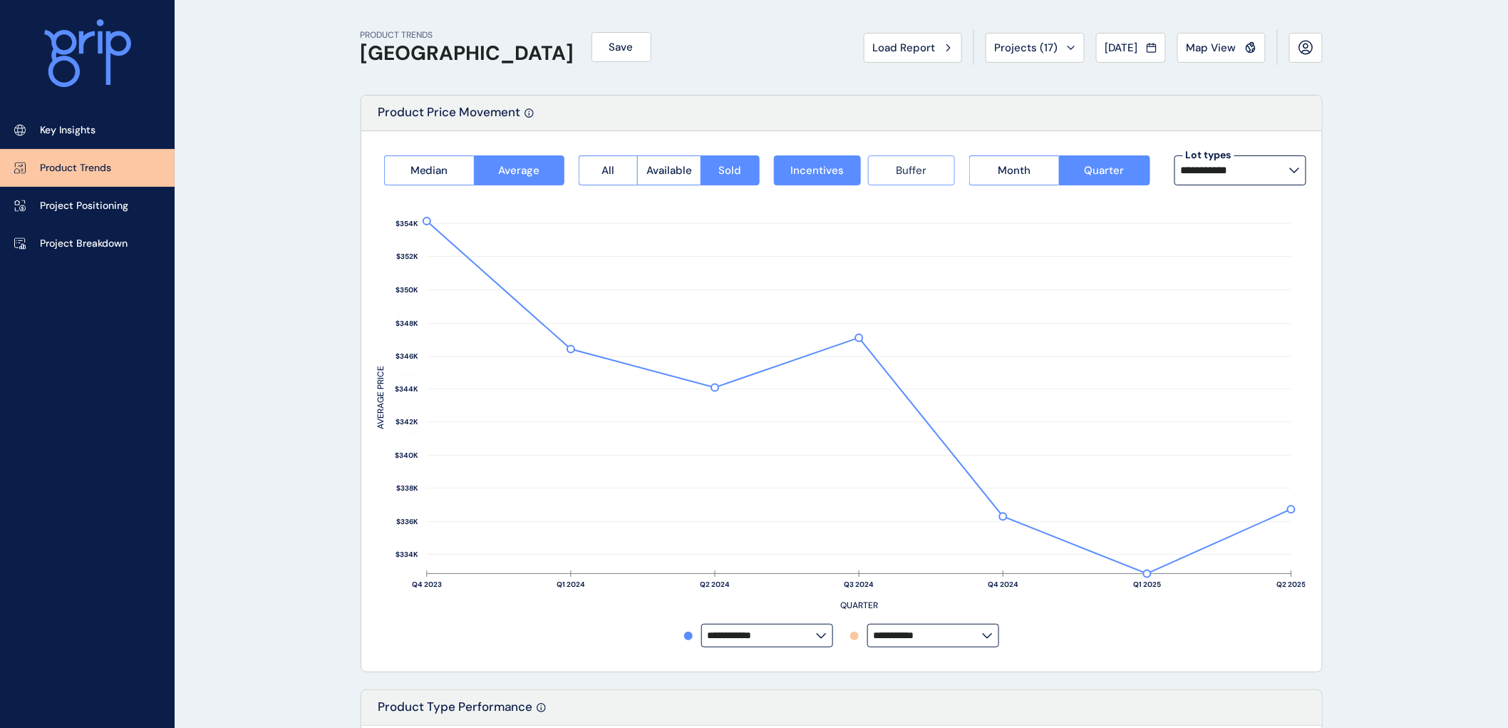
click at [916, 169] on span "Buffer" at bounding box center [911, 170] width 31 height 14
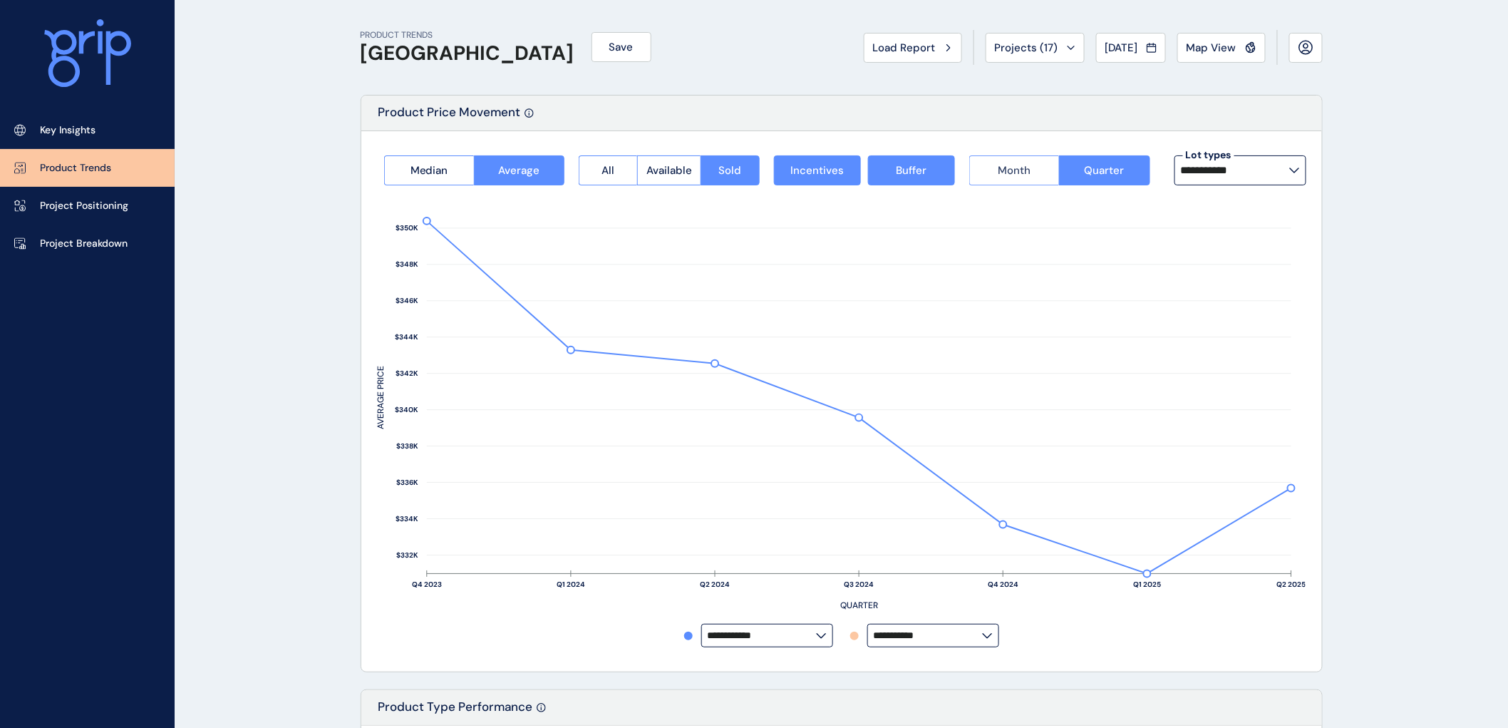
click at [1026, 168] on span "Month" at bounding box center [1014, 170] width 33 height 14
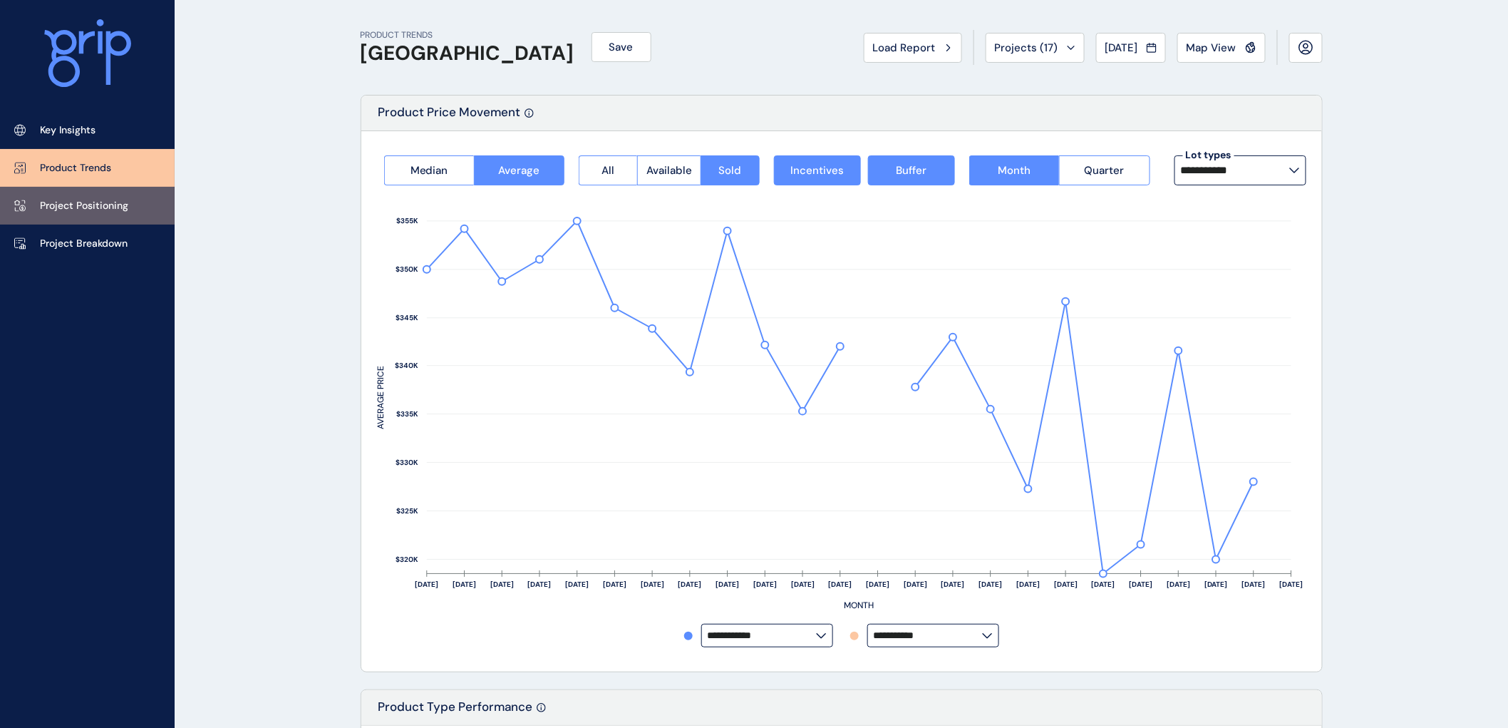
click at [80, 205] on p "Project Positioning" at bounding box center [84, 206] width 88 height 14
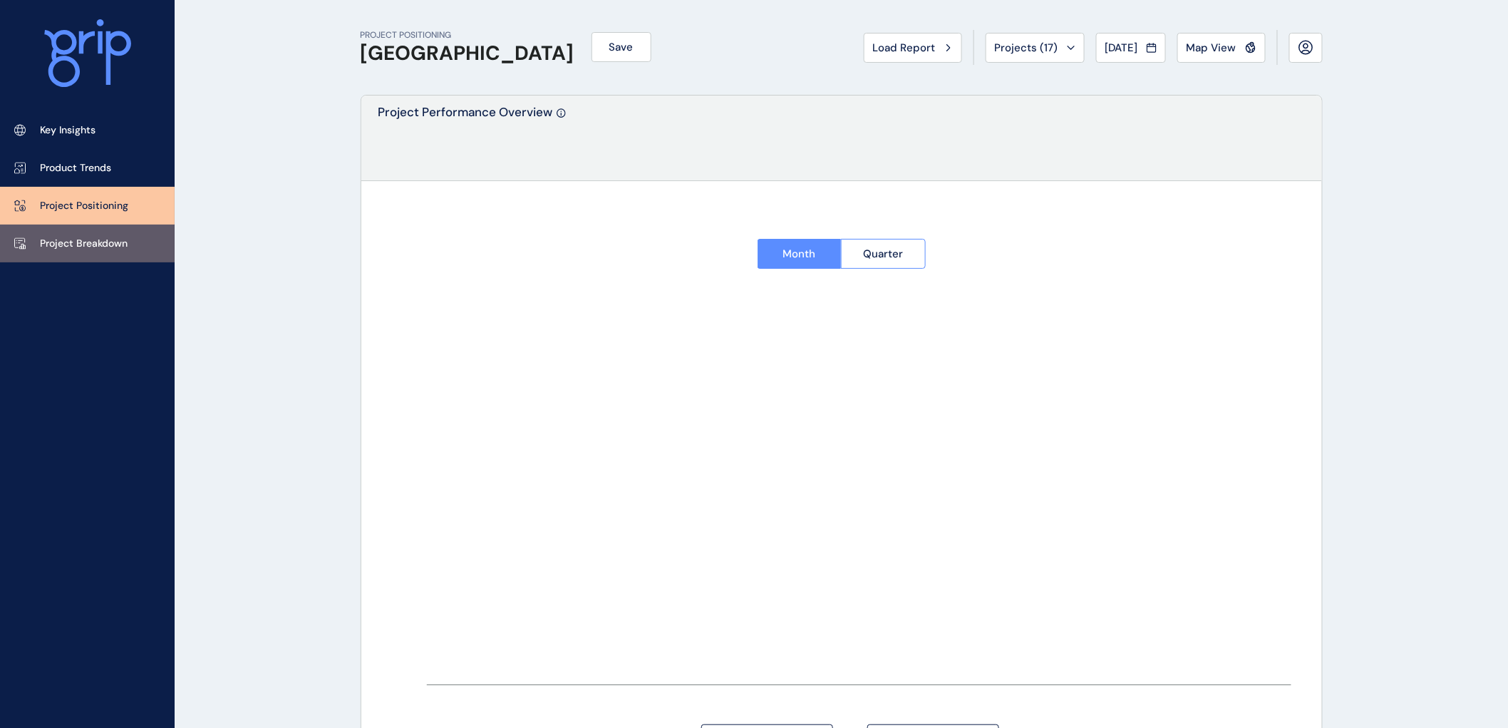
type input "**********"
